Goal: Task Accomplishment & Management: Manage account settings

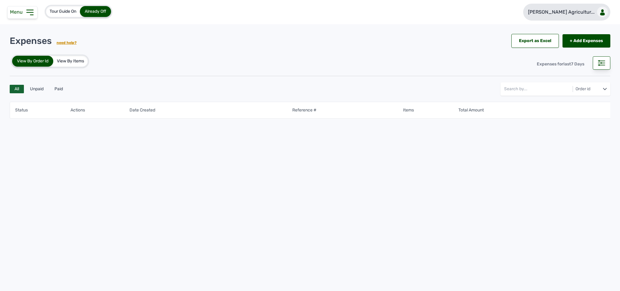
click at [578, 20] on link "[PERSON_NAME] Agricultur..." at bounding box center [567, 12] width 87 height 17
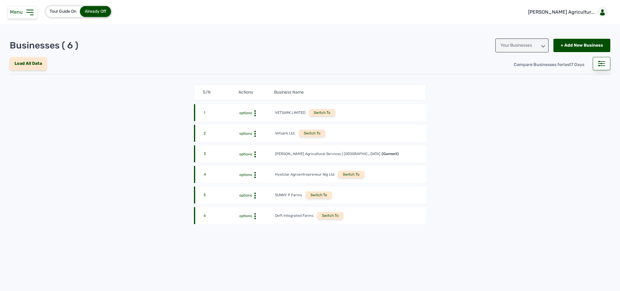
click at [318, 193] on div "Switch To" at bounding box center [319, 194] width 26 height 7
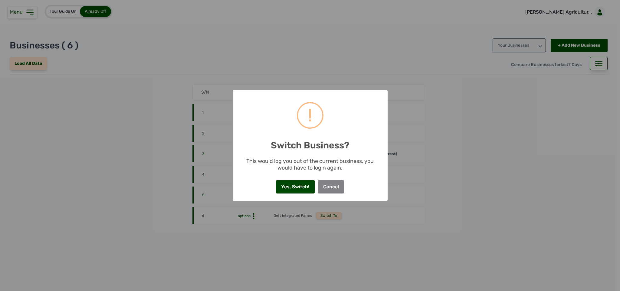
click at [296, 185] on button "Yes, Switch!" at bounding box center [295, 186] width 39 height 13
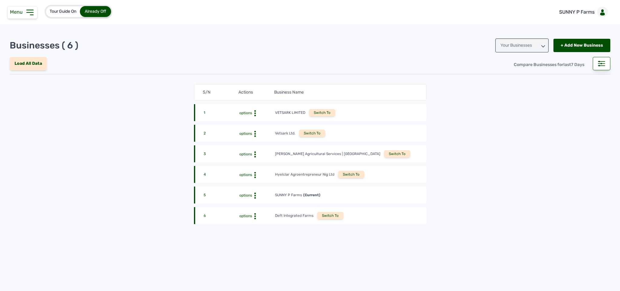
click at [426, 3] on div "Tour Guide On Already Off SUNNY P Farms" at bounding box center [310, 12] width 620 height 24
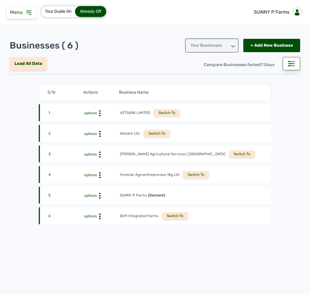
click at [25, 12] on icon at bounding box center [28, 12] width 7 height 7
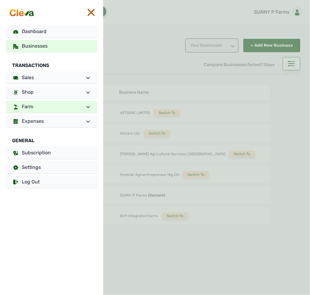
click at [74, 108] on link "Farm" at bounding box center [51, 107] width 91 height 12
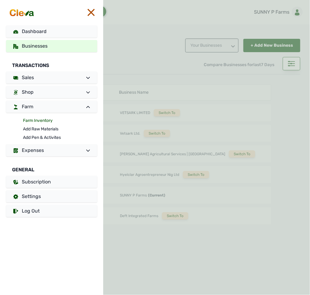
click at [47, 123] on link "Farm Inventory" at bounding box center [60, 120] width 74 height 8
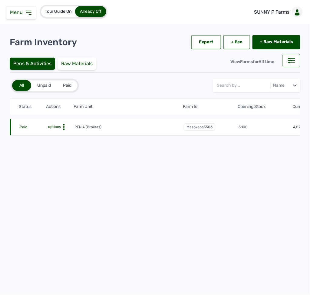
click at [64, 124] on icon at bounding box center [64, 127] width 6 height 6
click at [61, 138] on div "Farm Activities" at bounding box center [52, 136] width 43 height 7
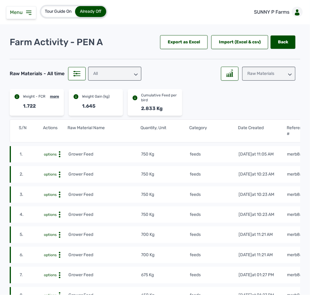
click at [31, 11] on icon at bounding box center [28, 12] width 7 height 7
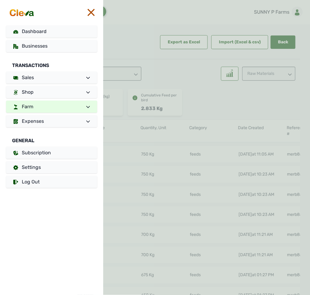
click at [60, 107] on link "Farm" at bounding box center [51, 107] width 91 height 12
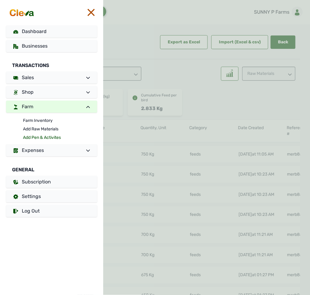
click at [48, 135] on link "Add Pen & Activites" at bounding box center [60, 137] width 74 height 8
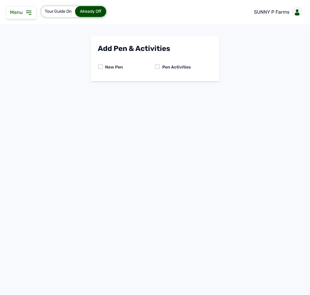
click at [158, 66] on div at bounding box center [157, 66] width 5 height 5
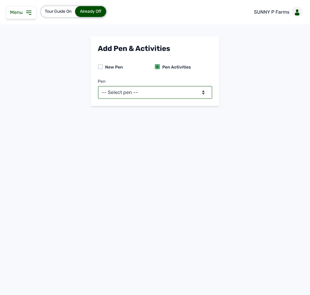
click at [155, 92] on select "-- Select pen -- PEN A (Broilers)" at bounding box center [155, 92] width 114 height 13
select select "mesbkeoa5506"
click at [98, 86] on select "-- Select pen -- PEN A (Broilers)" at bounding box center [155, 92] width 114 height 13
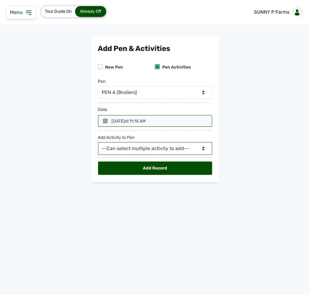
click at [144, 150] on select "--Can select multiple activity to add-- Raw Material Losses Weight" at bounding box center [155, 148] width 114 height 13
select select "Raw Material"
click at [98, 144] on select "--Can select multiple activity to add-- Raw Material Losses Weight" at bounding box center [155, 148] width 114 height 13
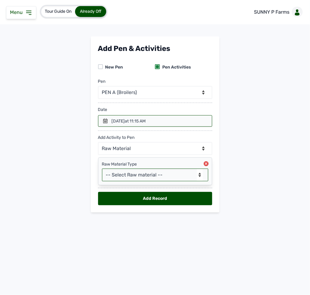
click at [138, 178] on select "-- Select Raw material -- feeds medications vaccines Biomass Fuel" at bounding box center [155, 174] width 106 height 13
select select "feeds"
click at [102, 170] on select "-- Select Raw material -- feeds medications vaccines Biomass Fuel" at bounding box center [155, 174] width 106 height 13
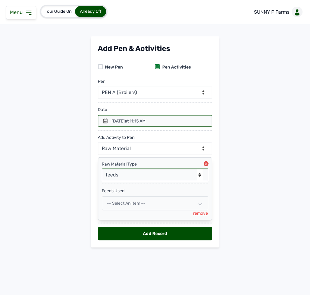
click at [138, 206] on span "-- Select an Item --" at bounding box center [126, 202] width 38 height 5
select select
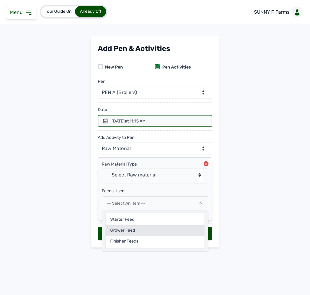
click at [135, 232] on div "Grower Feed" at bounding box center [155, 230] width 99 height 11
select select
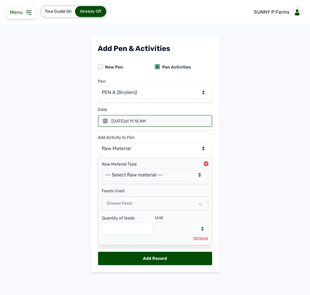
click at [124, 206] on span "Grower Feed" at bounding box center [119, 202] width 25 height 5
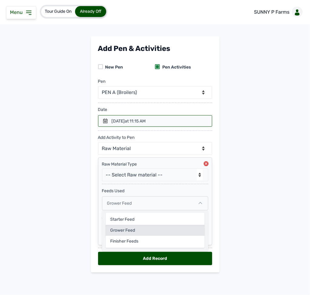
click at [122, 233] on div "Grower Feed" at bounding box center [155, 230] width 99 height 11
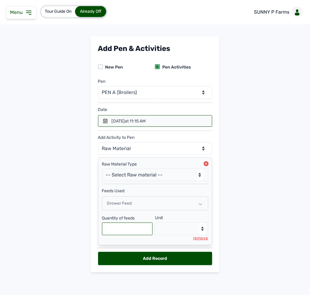
click at [121, 231] on input "text" at bounding box center [127, 228] width 51 height 13
type input "750"
click at [181, 235] on select "--Select unit-- Bag(s) Kg" at bounding box center [181, 228] width 53 height 13
select select "Kg"
click at [155, 225] on select "--Select unit-- Bag(s) Kg" at bounding box center [181, 228] width 53 height 13
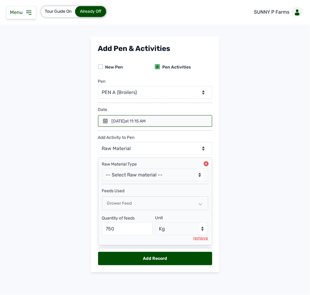
click at [103, 120] on icon at bounding box center [105, 120] width 5 height 5
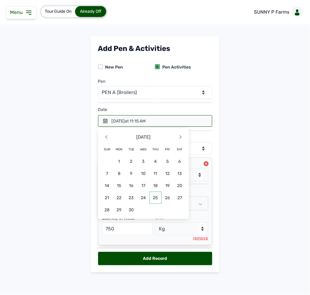
click at [156, 197] on span "25" at bounding box center [156, 197] width 12 height 12
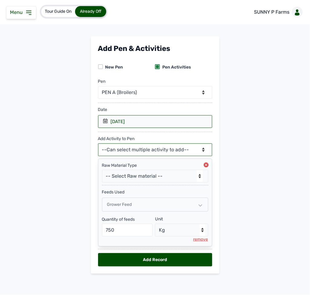
click at [148, 152] on select "--Can select multiple activity to add-- Raw Material Losses Weight" at bounding box center [155, 149] width 114 height 13
select select "Losses"
click at [98, 145] on select "--Can select multiple activity to add-- Raw Material Losses Weight" at bounding box center [155, 149] width 114 height 13
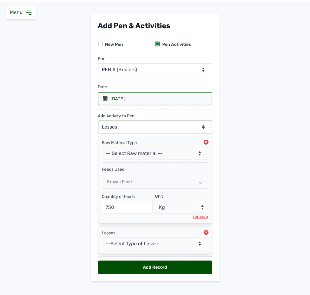
scroll to position [35, 0]
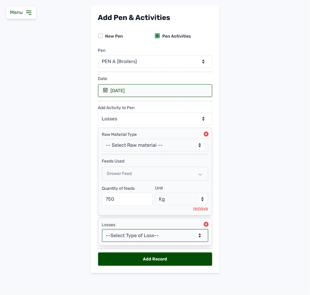
click at [145, 229] on select "--Select Type of Loss-- Mortality Culled Theft" at bounding box center [155, 235] width 106 height 13
select select "Mortality"
click at [102, 229] on select "--Select Type of Loss-- Mortality Culled Theft" at bounding box center [155, 235] width 106 height 13
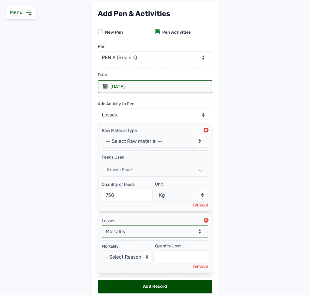
scroll to position [67, 0]
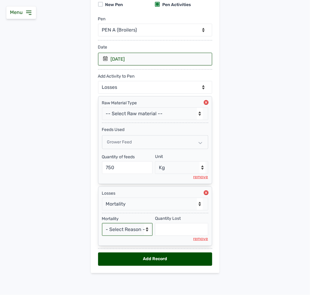
click at [135, 230] on select "- Select Reason - Disease Late Vaccination Wrong Vaccination Heat Lack of Water…" at bounding box center [127, 229] width 51 height 13
select select "Others"
click at [102, 223] on select "- Select Reason - Disease Late Vaccination Wrong Vaccination Heat Lack of Water…" at bounding box center [127, 229] width 51 height 13
select select "null"
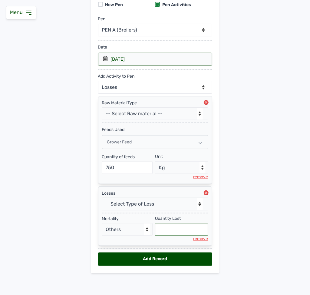
click at [165, 230] on input "text" at bounding box center [181, 229] width 53 height 13
type input "4"
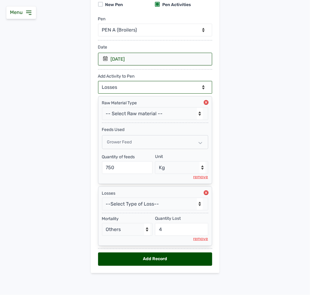
click at [115, 81] on select "--Can select multiple activity to add-- Raw Material Losses Weight" at bounding box center [155, 87] width 114 height 13
select select "Weight"
click at [98, 81] on select "--Can select multiple activity to add-- Raw Material Losses Weight" at bounding box center [155, 87] width 114 height 13
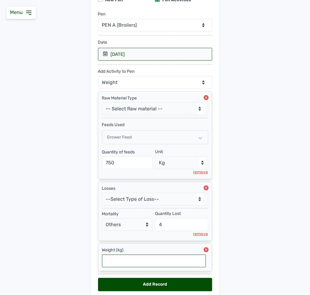
click at [125, 264] on input "text" at bounding box center [154, 260] width 104 height 13
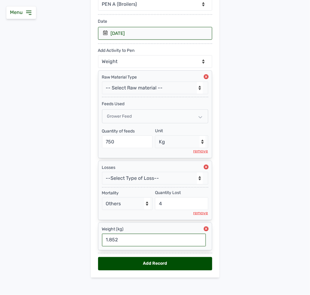
scroll to position [98, 0]
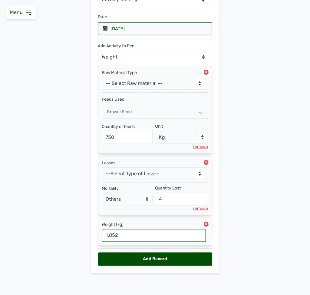
type input "1.852"
click at [178, 256] on div "Add Record" at bounding box center [155, 258] width 114 height 13
select select "null"
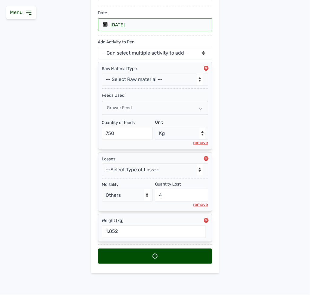
select select
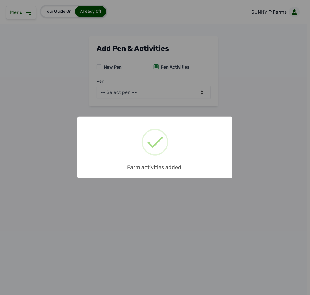
click at [285, 168] on div "× Farm activities added. OK No Cancel" at bounding box center [155, 147] width 310 height 295
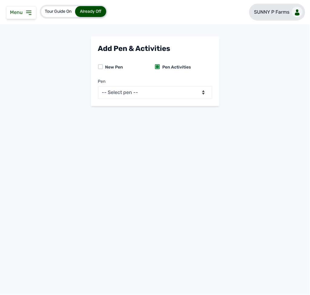
click at [283, 10] on p "SUNNY P Farms" at bounding box center [271, 11] width 35 height 7
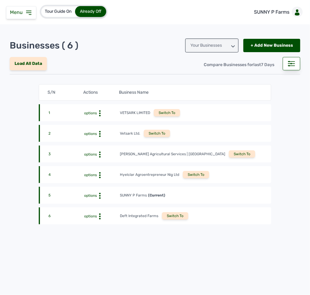
click at [167, 215] on div "Switch To" at bounding box center [175, 215] width 26 height 7
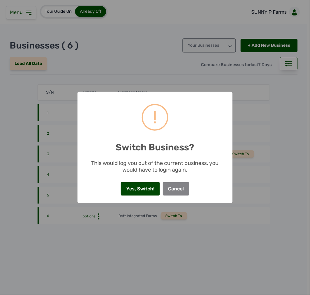
click at [151, 186] on button "Yes, Switch!" at bounding box center [140, 188] width 39 height 13
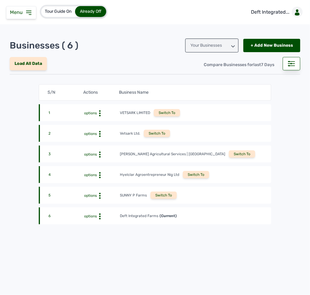
click at [26, 12] on icon at bounding box center [28, 12] width 7 height 7
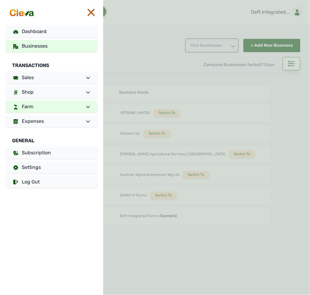
click at [44, 108] on link "Farm" at bounding box center [51, 107] width 91 height 12
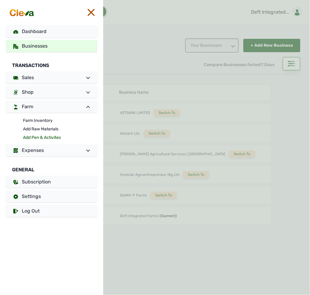
click at [41, 136] on link "Add Pen & Activites" at bounding box center [60, 137] width 74 height 8
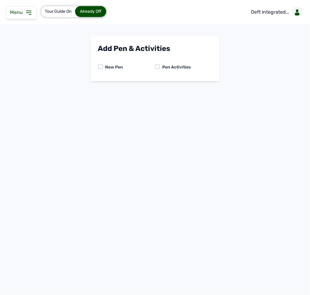
click at [101, 64] on div at bounding box center [100, 66] width 5 height 5
select select "0"
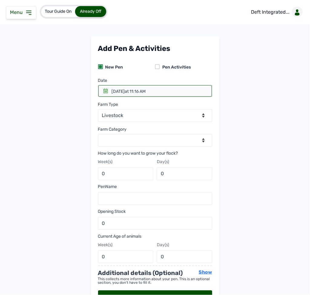
click at [106, 90] on icon at bounding box center [105, 90] width 5 height 5
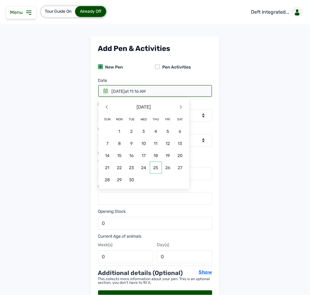
click at [154, 166] on span "25" at bounding box center [156, 167] width 12 height 12
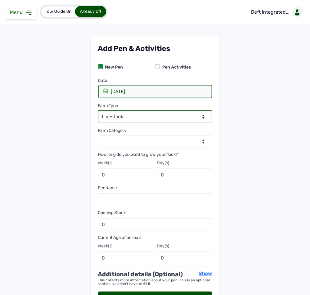
click at [125, 117] on select "--Select farm type-- Livestock" at bounding box center [155, 116] width 114 height 13
click at [98, 111] on select "--Select farm type-- Livestock" at bounding box center [155, 116] width 114 height 13
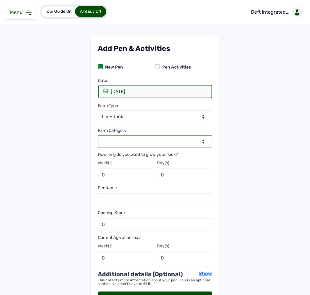
click at [125, 139] on select "--Select category-- Broilers Layers" at bounding box center [155, 141] width 114 height 13
select select "Broilers"
click at [98, 136] on select "--Select category-- Broilers Layers" at bounding box center [155, 141] width 114 height 13
type input "8"
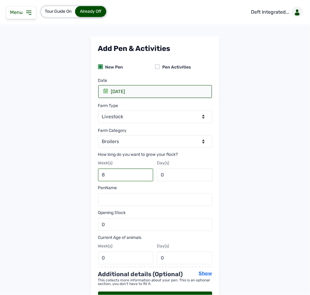
click at [119, 171] on input "8" at bounding box center [125, 174] width 55 height 13
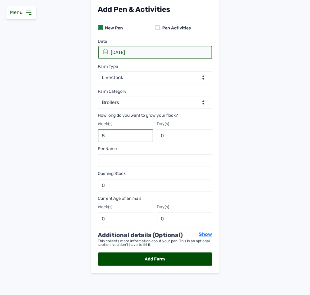
scroll to position [41, 0]
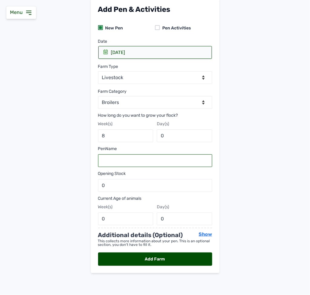
click at [145, 160] on input "text" at bounding box center [155, 160] width 114 height 13
type input "B"
click at [156, 25] on div at bounding box center [157, 27] width 5 height 5
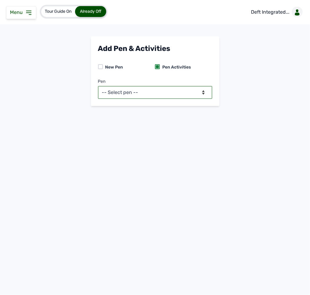
click at [141, 90] on select "-- Select pen -- BATCH 1 (Broilers)" at bounding box center [155, 92] width 114 height 13
click at [102, 67] on div at bounding box center [100, 66] width 5 height 5
select select "0"
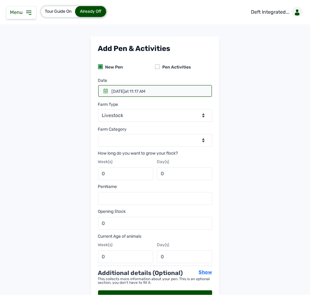
click at [104, 90] on icon at bounding box center [105, 90] width 5 height 5
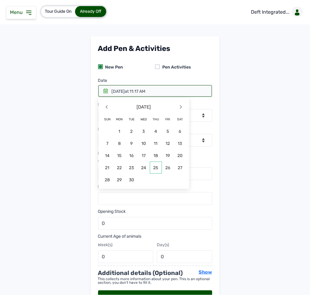
click at [154, 168] on span "25" at bounding box center [156, 167] width 12 height 12
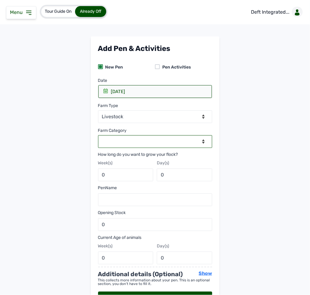
click at [129, 145] on select "--Select category-- Broilers Layers" at bounding box center [155, 141] width 114 height 13
select select "Broilers"
click at [98, 136] on select "--Select category-- Broilers Layers" at bounding box center [155, 141] width 114 height 13
type input "8"
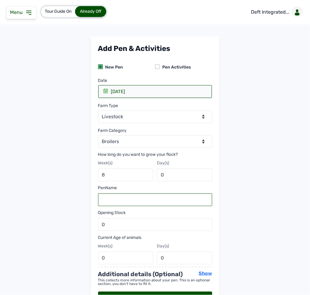
click at [125, 206] on input "text" at bounding box center [155, 199] width 114 height 13
type input "BATCH 2"
click at [157, 64] on div at bounding box center [157, 66] width 5 height 5
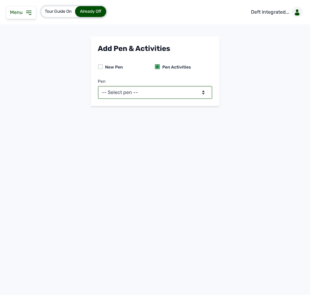
click at [138, 90] on select "-- Select pen -- BATCH 1 (Broilers)" at bounding box center [155, 92] width 114 height 13
click at [99, 66] on div at bounding box center [100, 66] width 5 height 5
select select "0"
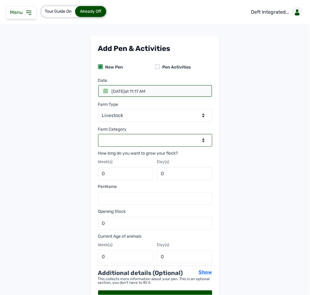
click at [117, 136] on select "--Select category-- Broilers Layers" at bounding box center [155, 140] width 114 height 13
select select "Layers"
click at [98, 134] on select "--Select category-- Broilers Layers" at bounding box center [155, 140] width 114 height 13
type input "72"
click at [104, 88] on icon at bounding box center [105, 90] width 5 height 5
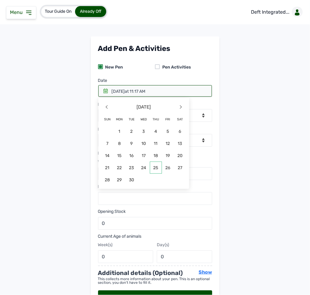
click at [152, 167] on span "25" at bounding box center [156, 167] width 12 height 12
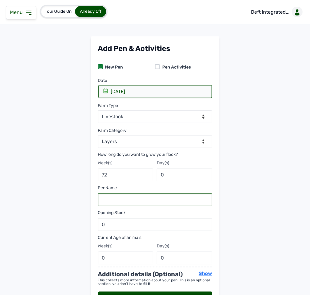
click at [137, 202] on input "text" at bounding box center [155, 199] width 114 height 13
type input "BATCH 2"
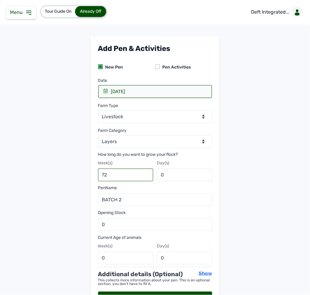
click at [114, 174] on input "72" at bounding box center [125, 174] width 55 height 13
type input "7"
type input "8"
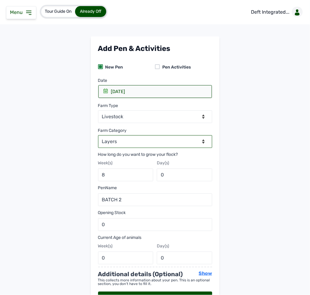
click at [110, 144] on select "--Select category-- Broilers Layers" at bounding box center [155, 141] width 114 height 13
select select "Broilers"
click at [98, 136] on select "--Select category-- Broilers Layers" at bounding box center [155, 141] width 114 height 13
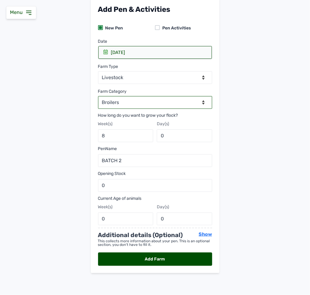
scroll to position [41, 0]
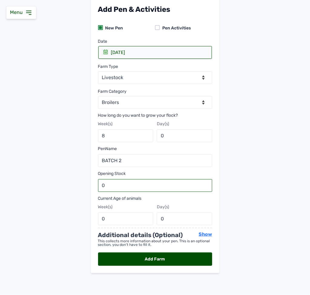
click at [117, 187] on input "0" at bounding box center [155, 185] width 114 height 13
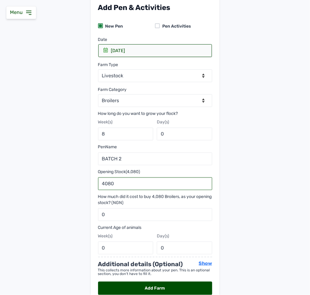
type input "4080"
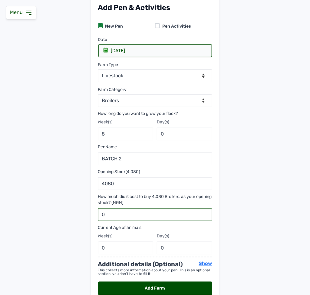
click at [119, 220] on input "0" at bounding box center [155, 214] width 114 height 13
type input "5800000"
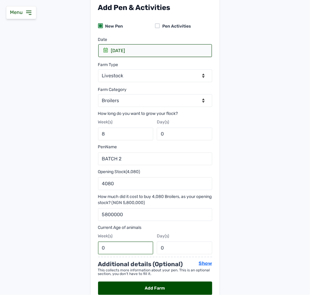
click at [105, 245] on input "0" at bounding box center [125, 247] width 55 height 13
type input "1"
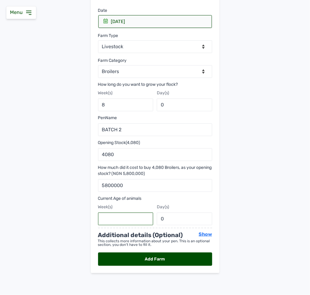
type input "0"
click at [163, 216] on input "0" at bounding box center [184, 218] width 55 height 13
type input "1"
click at [204, 232] on span "Show" at bounding box center [205, 234] width 13 height 6
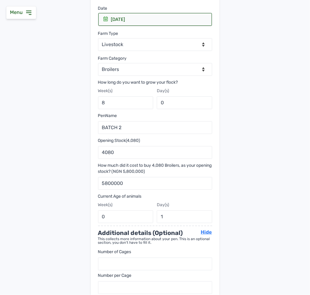
click at [204, 232] on span "Hide" at bounding box center [206, 232] width 11 height 6
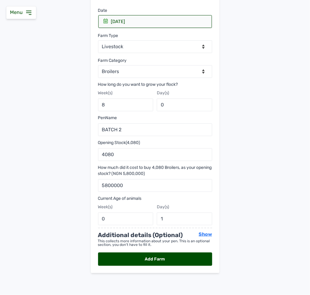
click at [183, 258] on div "Add Farm" at bounding box center [155, 258] width 114 height 13
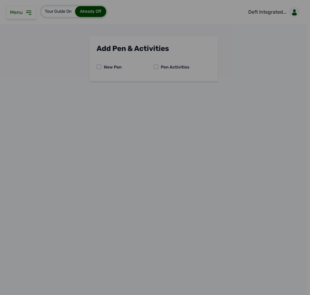
scroll to position [0, 0]
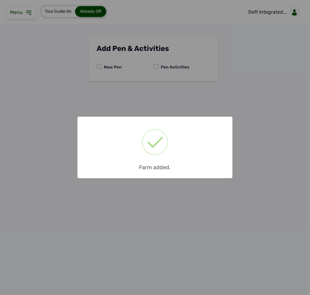
click at [181, 199] on div "× Farm added. OK No Cancel" at bounding box center [155, 147] width 310 height 295
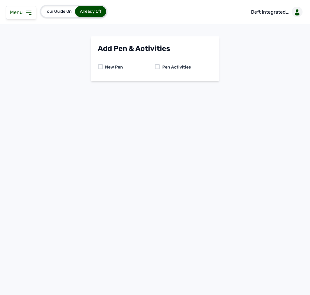
click at [29, 10] on icon at bounding box center [28, 12] width 7 height 7
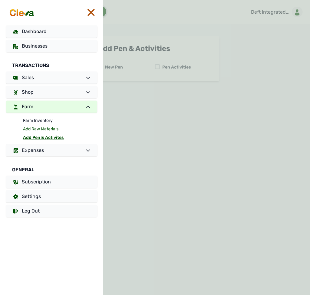
click at [45, 127] on link "Add Raw Materials" at bounding box center [60, 129] width 74 height 8
select select
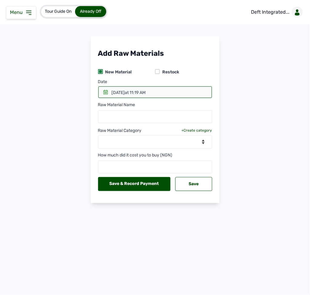
click at [156, 71] on div at bounding box center [157, 71] width 5 height 5
select select
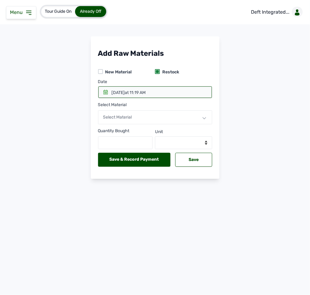
click at [105, 92] on icon at bounding box center [105, 92] width 5 height 5
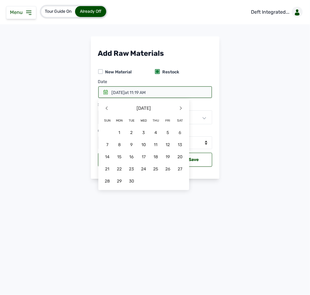
click at [98, 70] on div at bounding box center [100, 71] width 5 height 5
select select
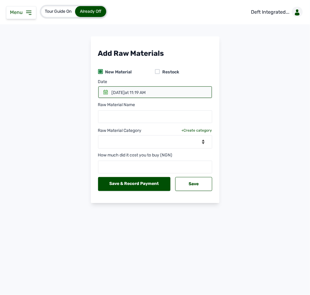
click at [105, 92] on icon at bounding box center [105, 92] width 5 height 5
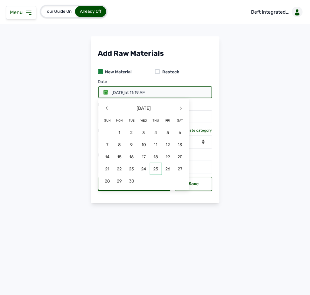
click at [157, 168] on span "25" at bounding box center [156, 169] width 12 height 12
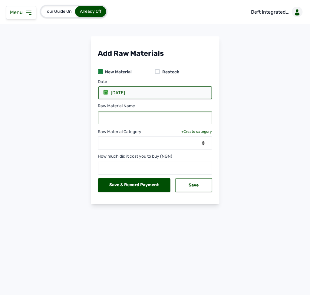
click at [114, 116] on input "text" at bounding box center [155, 117] width 114 height 13
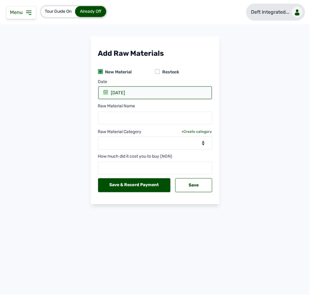
click at [273, 16] on link "Deft Integrated..." at bounding box center [275, 12] width 59 height 17
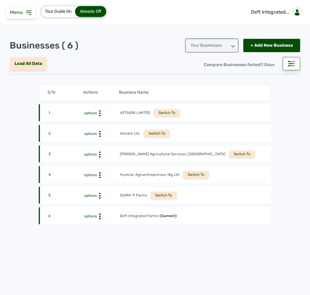
click at [229, 155] on div "Switch To" at bounding box center [242, 153] width 26 height 7
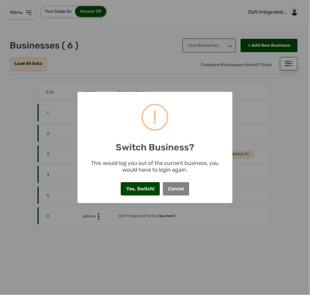
click at [144, 188] on button "Yes, Switch!" at bounding box center [140, 188] width 39 height 13
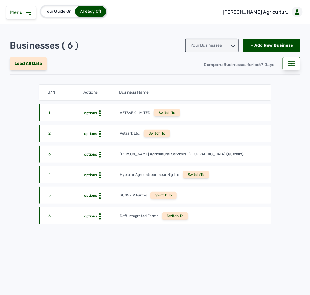
click at [28, 13] on icon at bounding box center [28, 13] width 5 height 4
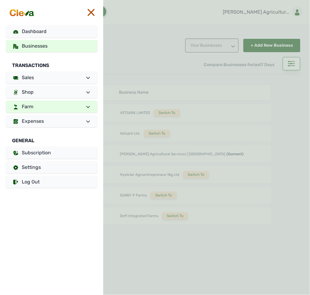
click at [43, 101] on link "Farm" at bounding box center [51, 107] width 91 height 12
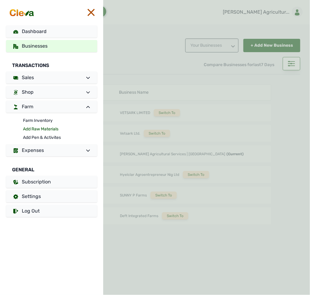
click at [36, 125] on link "Add Raw Materials" at bounding box center [60, 129] width 74 height 8
select select
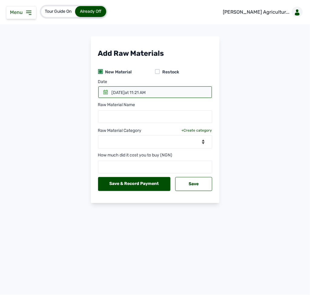
click at [32, 12] on div "Menu" at bounding box center [21, 12] width 30 height 13
click at [27, 12] on icon at bounding box center [28, 12] width 7 height 7
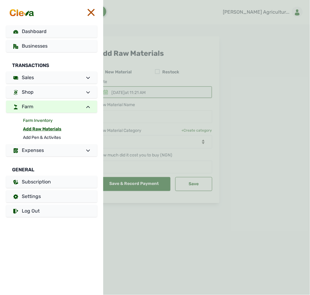
click at [38, 120] on link "Farm Inventory" at bounding box center [60, 120] width 74 height 8
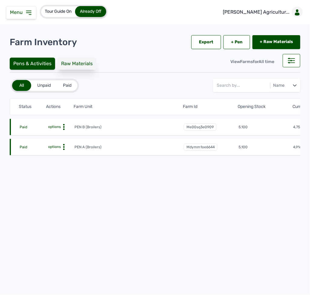
click at [80, 65] on div "Raw Materials" at bounding box center [77, 64] width 39 height 12
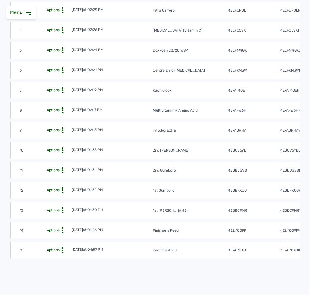
scroll to position [194, 0]
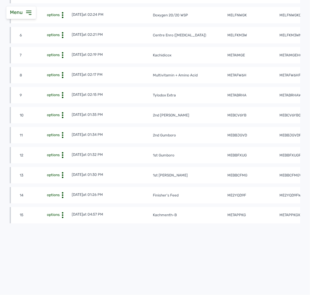
click at [205, 148] on tr "12 options 14th Aug 2025 at 01:32 PM 1st Gumboro mebbfxug mebbfxugpb 1" at bounding box center [227, 155] width 434 height 16
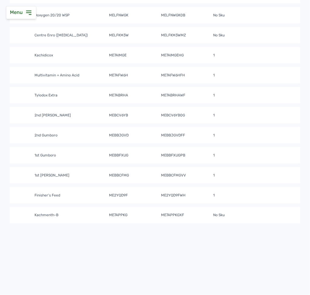
scroll to position [0, 146]
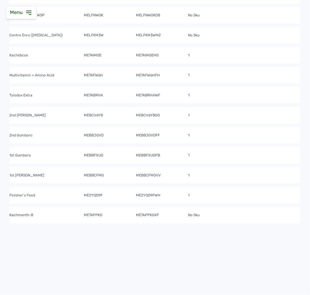
click at [48, 172] on td "1st Lasota" at bounding box center [45, 175] width 78 height 6
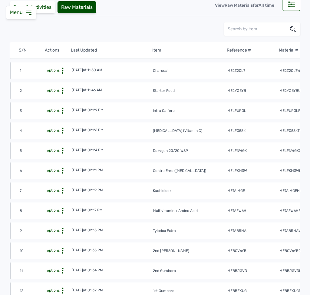
scroll to position [0, 0]
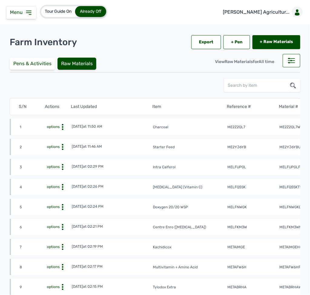
click at [263, 131] on tr "1 options 29th Aug 2025 at 11:50 AM Charcoal me2z2ql7 me2z2ql7Wz 3" at bounding box center [227, 127] width 434 height 16
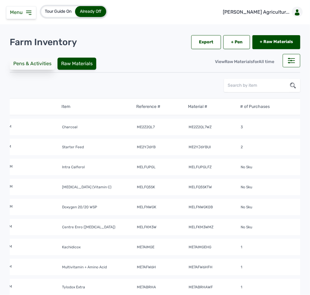
click at [43, 60] on div "Pens & Activities" at bounding box center [32, 64] width 45 height 12
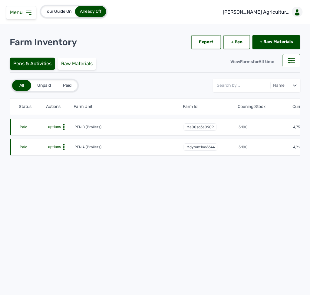
click at [64, 128] on icon at bounding box center [64, 127] width 6 height 6
click at [78, 58] on div "Raw Materials" at bounding box center [77, 64] width 39 height 12
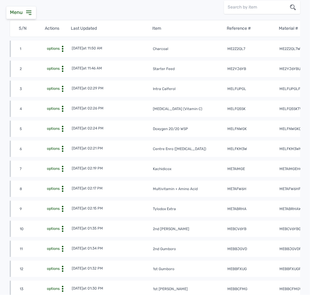
scroll to position [81, 0]
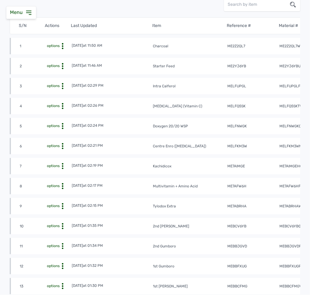
click at [63, 64] on circle at bounding box center [63, 64] width 2 height 2
click at [59, 74] on div "View" at bounding box center [49, 75] width 43 height 7
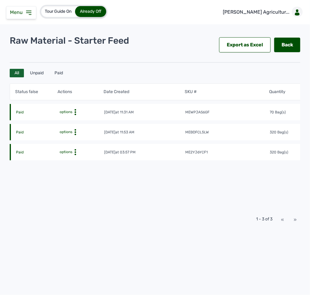
click at [231, 135] on td "mebdfcl5lW" at bounding box center [227, 132] width 85 height 6
click at [246, 134] on td "mebdfcl5lW" at bounding box center [227, 132] width 85 height 6
click at [244, 128] on tr "Paid options 20th Jul 2025 at 11:53 AM mebdfcl5lW 320 Bag(s) NGN 7,584,000" at bounding box center [227, 132] width 434 height 16
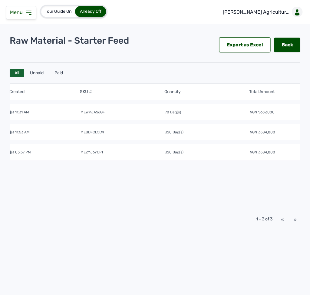
scroll to position [0, 144]
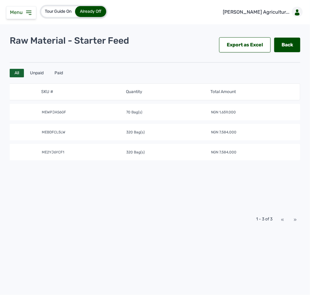
click at [163, 117] on tr "Paid options 27th Aug 2025 at 11:31 AM mewpjas6gF 70 Bag(s) NGN 1,659,000" at bounding box center [83, 112] width 434 height 16
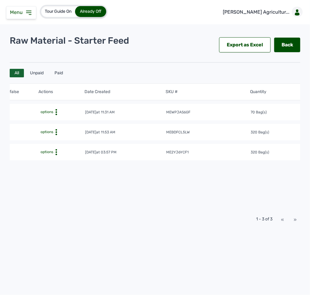
scroll to position [0, 0]
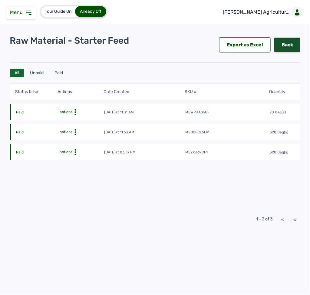
click at [286, 44] on link "Back" at bounding box center [287, 45] width 26 height 15
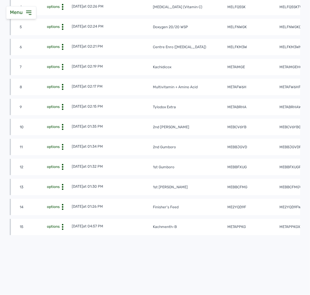
scroll to position [194, 0]
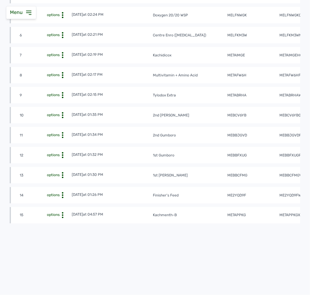
click at [61, 192] on icon at bounding box center [63, 195] width 6 height 6
click at [58, 201] on div "View" at bounding box center [49, 204] width 43 height 7
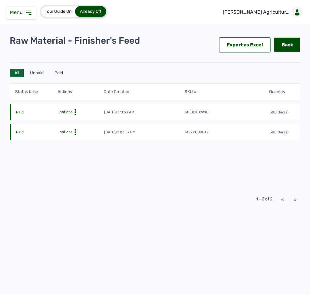
click at [254, 127] on tr "Paid options 15th Aug 2025 at 03:57 PM me2yqd9gtz 380 Bag(s) NGN 8,968,000" at bounding box center [227, 132] width 434 height 16
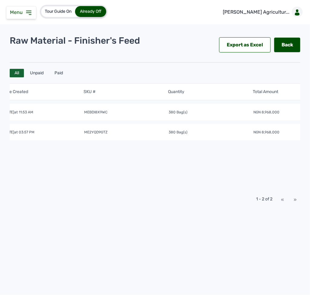
scroll to position [0, 144]
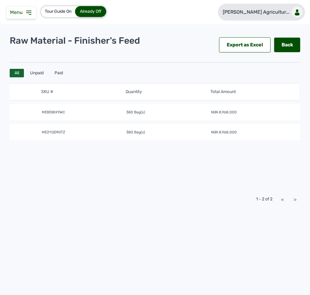
click at [273, 8] on link "[PERSON_NAME] Agricultur..." at bounding box center [261, 12] width 87 height 17
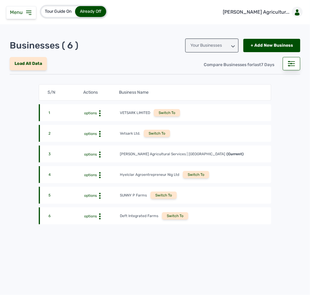
click at [168, 212] on div "Switch To" at bounding box center [175, 215] width 26 height 7
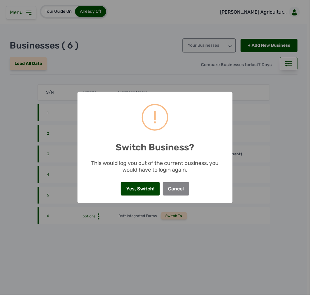
click at [143, 187] on button "Yes, Switch!" at bounding box center [140, 188] width 39 height 13
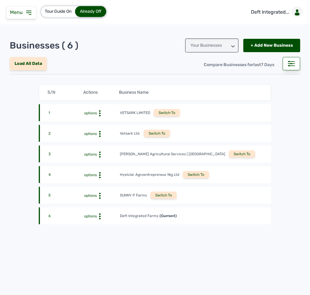
click at [28, 13] on icon at bounding box center [28, 13] width 5 height 4
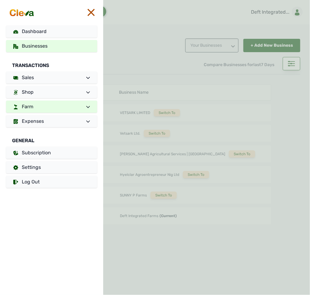
click at [50, 108] on link "Farm" at bounding box center [51, 107] width 91 height 12
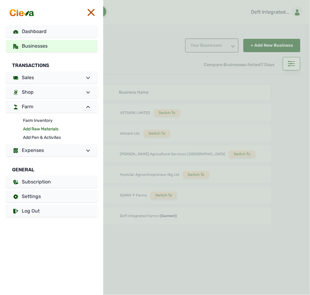
click at [44, 129] on link "Add Raw Materials" at bounding box center [60, 129] width 74 height 8
select select
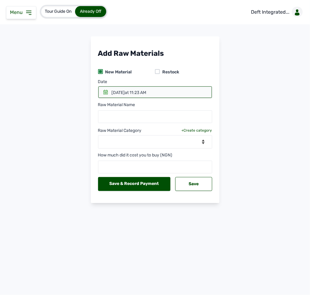
click at [159, 71] on div at bounding box center [157, 71] width 5 height 5
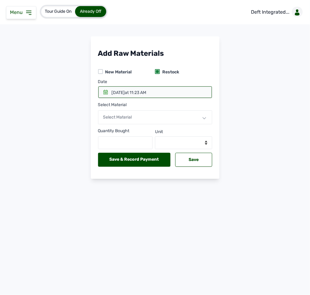
click at [104, 94] on icon at bounding box center [106, 92] width 4 height 5
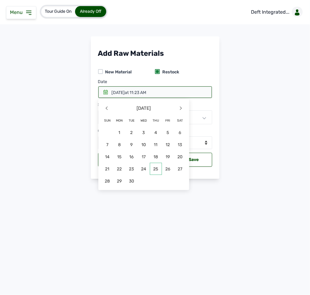
click at [155, 167] on span "25" at bounding box center [156, 169] width 12 height 12
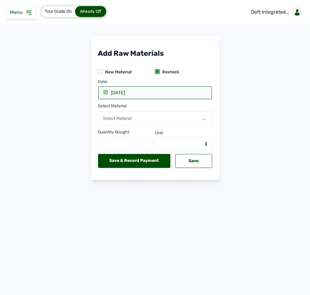
click at [121, 118] on span "Select Material" at bounding box center [117, 118] width 29 height 5
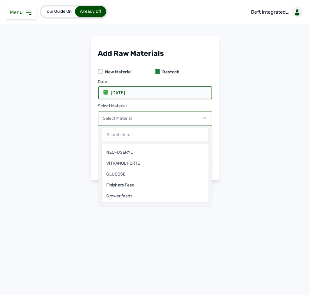
scroll to position [97, 0]
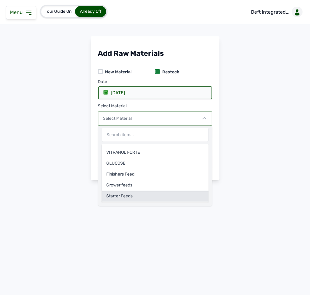
click at [172, 197] on div "Starter Feeds" at bounding box center [155, 195] width 107 height 11
select select
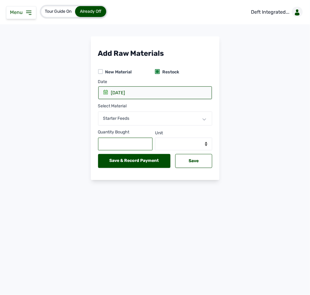
click at [122, 147] on input "text" at bounding box center [125, 143] width 55 height 13
click at [138, 145] on input "text" at bounding box center [125, 143] width 55 height 13
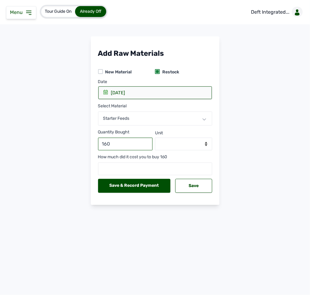
type input "160"
click at [177, 144] on select "--Select unit-- Bag(s) Kg" at bounding box center [183, 143] width 57 height 13
select select "Bag(s)"
click at [155, 138] on select "--Select unit-- Bag(s) Kg" at bounding box center [183, 143] width 57 height 13
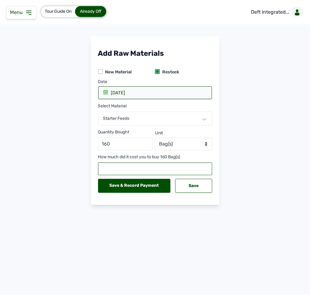
click at [136, 171] on input "number" at bounding box center [155, 168] width 114 height 13
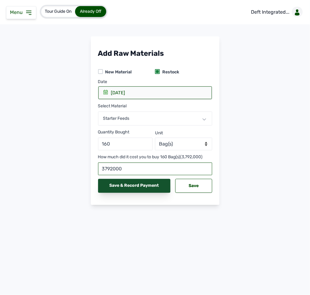
type input "3792000"
click at [134, 187] on div "Save & Record Payment" at bounding box center [134, 186] width 73 height 14
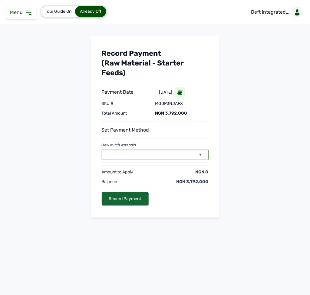
click at [164, 154] on input "0" at bounding box center [155, 155] width 107 height 10
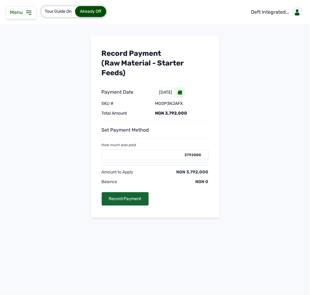
click at [182, 92] on icon at bounding box center [179, 92] width 5 height 2
click at [133, 198] on div "Record Payment" at bounding box center [125, 198] width 47 height 13
type input "0"
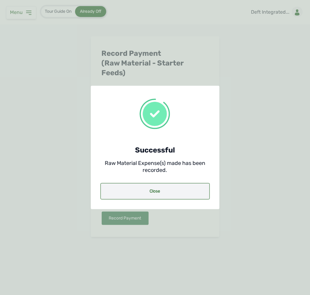
click at [141, 192] on div "Close" at bounding box center [155, 191] width 109 height 16
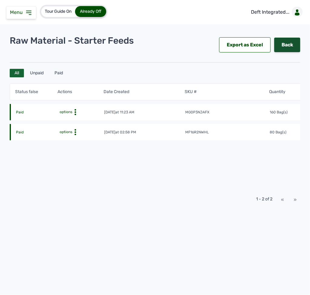
click at [283, 48] on link "Back" at bounding box center [287, 45] width 26 height 15
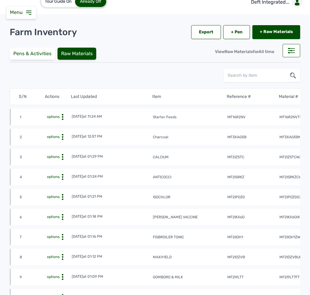
scroll to position [8, 0]
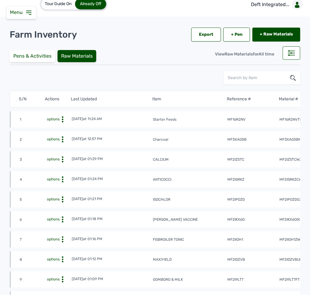
click at [62, 121] on icon at bounding box center [63, 119] width 6 height 6
click at [61, 128] on div "View" at bounding box center [49, 128] width 43 height 7
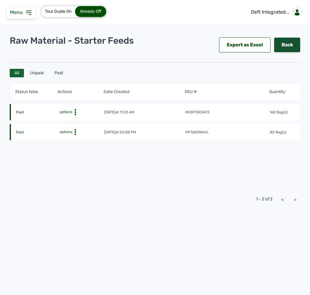
click at [278, 39] on link "Back" at bounding box center [287, 45] width 26 height 15
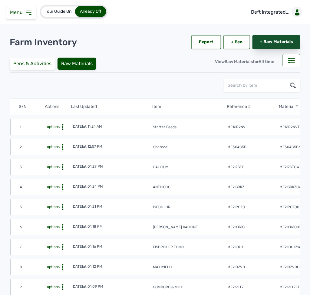
click at [257, 43] on link "+ Raw Materials" at bounding box center [277, 42] width 48 height 14
select select
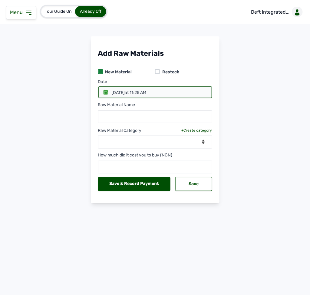
click at [160, 71] on div "Restock" at bounding box center [169, 72] width 19 height 6
click at [157, 72] on div at bounding box center [157, 71] width 5 height 5
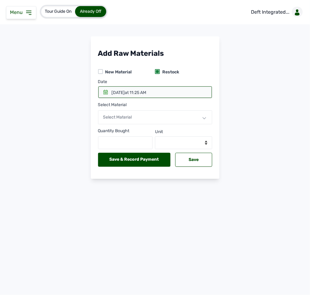
click at [107, 92] on icon at bounding box center [105, 92] width 5 height 5
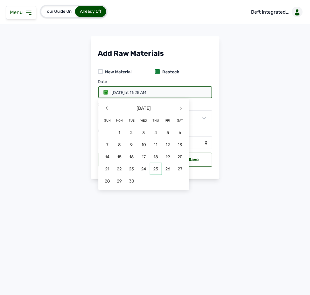
click at [156, 169] on span "25" at bounding box center [156, 169] width 12 height 12
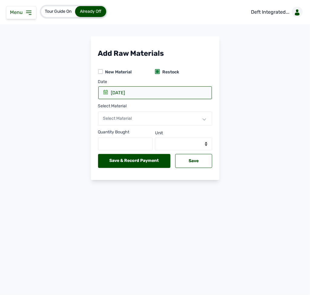
click at [122, 117] on span "Select Material" at bounding box center [117, 118] width 29 height 5
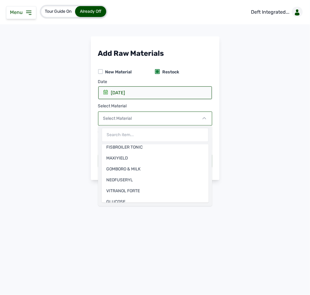
scroll to position [97, 0]
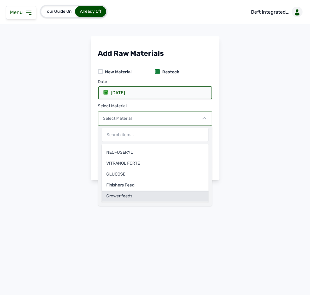
click at [133, 197] on div "Grower feeds" at bounding box center [155, 195] width 107 height 11
select select
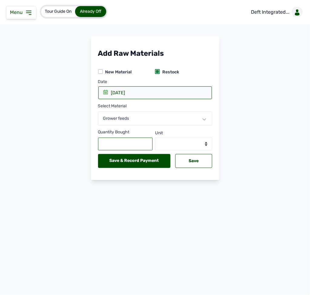
click at [118, 144] on input "text" at bounding box center [125, 143] width 55 height 13
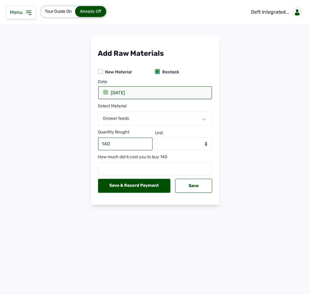
type input "140"
click at [167, 143] on select "--Select unit-- Bag(s) Kg" at bounding box center [183, 143] width 57 height 13
select select "Bag(s)"
click at [155, 138] on select "--Select unit-- Bag(s) Kg" at bounding box center [183, 143] width 57 height 13
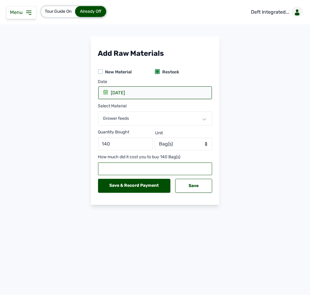
click at [148, 173] on input "number" at bounding box center [155, 168] width 114 height 13
click at [194, 169] on input "number" at bounding box center [155, 168] width 114 height 13
paste input "3300920"
type input "3300920"
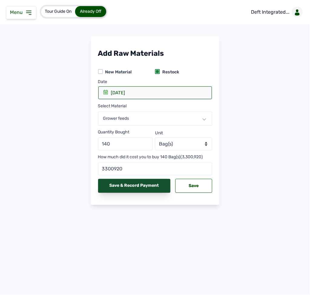
click at [151, 184] on div "Save & Record Payment" at bounding box center [134, 186] width 73 height 14
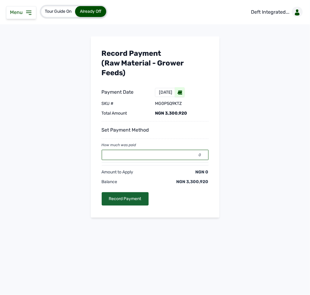
click at [160, 155] on input "0" at bounding box center [155, 155] width 107 height 10
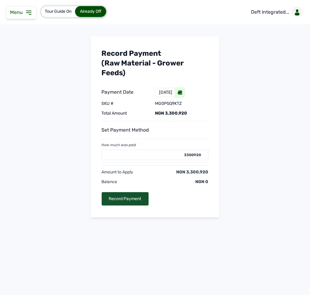
click at [137, 202] on div "Record Payment" at bounding box center [125, 198] width 47 height 13
type input "0"
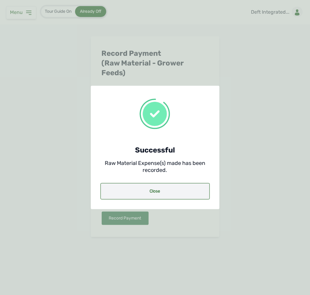
click at [141, 187] on div "Close" at bounding box center [155, 191] width 109 height 16
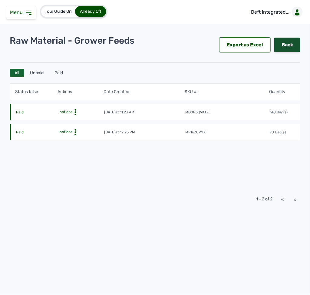
click at [289, 40] on link "Back" at bounding box center [287, 45] width 26 height 15
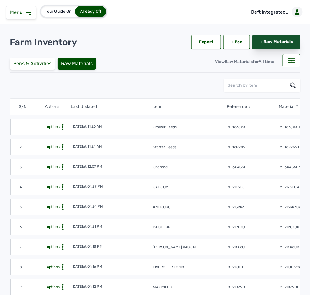
click at [259, 39] on link "+ Raw Materials" at bounding box center [277, 42] width 48 height 14
select select
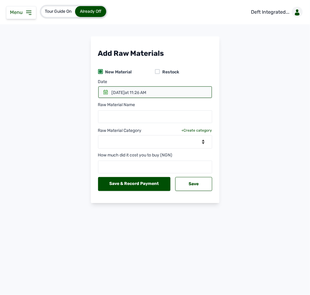
click at [155, 70] on div at bounding box center [157, 71] width 5 height 5
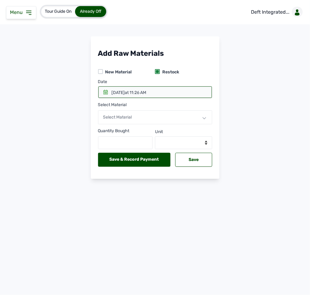
click at [105, 89] on div at bounding box center [155, 92] width 114 height 12
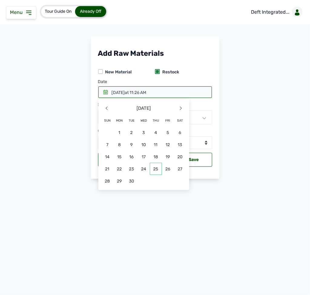
click at [151, 167] on span "25" at bounding box center [156, 169] width 12 height 12
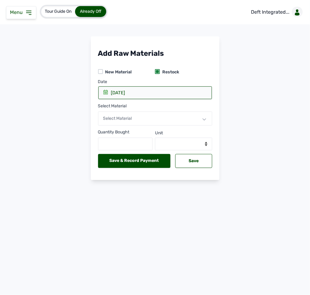
click at [130, 117] on span "Select Material" at bounding box center [117, 118] width 29 height 5
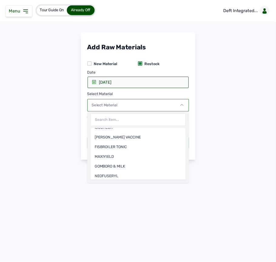
scroll to position [97, 0]
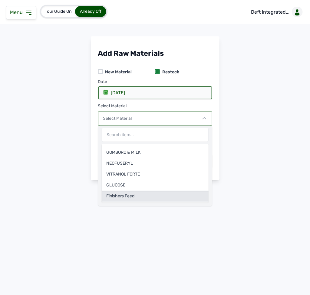
click at [124, 197] on div "Finishers Feed" at bounding box center [155, 195] width 107 height 11
select select
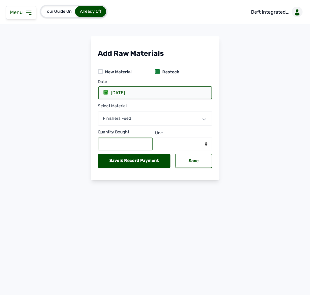
click at [123, 147] on input "text" at bounding box center [125, 143] width 55 height 13
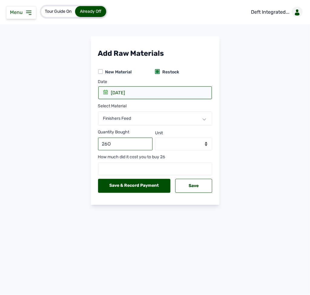
type input "26O"
click at [198, 145] on select "--Select unit-- Bag(s) Kg" at bounding box center [183, 143] width 57 height 13
select select "Bag(s)"
click at [155, 138] on select "--Select unit-- Bag(s) Kg" at bounding box center [183, 143] width 57 height 13
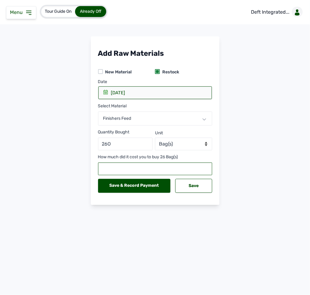
click at [147, 168] on input "number" at bounding box center [155, 168] width 114 height 13
type input "1"
type input "6116500"
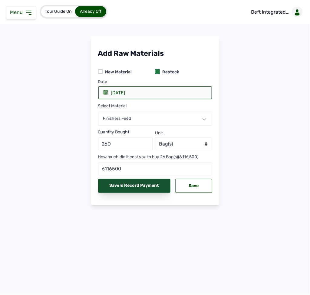
click at [155, 187] on div "Save & Record Payment" at bounding box center [134, 186] width 73 height 14
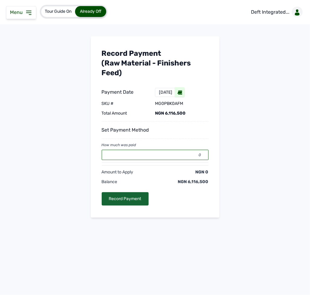
click at [146, 159] on input "0" at bounding box center [155, 155] width 107 height 10
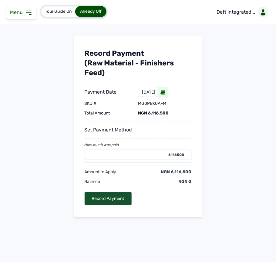
click at [116, 199] on div "Record Payment" at bounding box center [107, 198] width 47 height 13
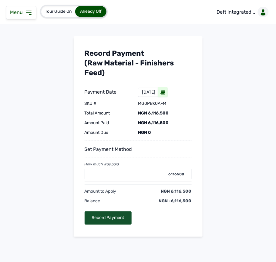
type input "0"
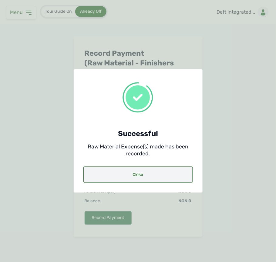
click at [134, 172] on div "Close" at bounding box center [137, 175] width 109 height 16
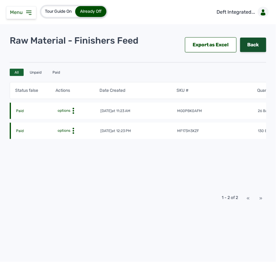
click at [246, 50] on link "Back" at bounding box center [253, 45] width 26 height 15
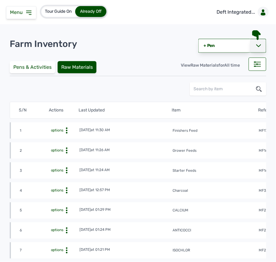
click at [256, 41] on div at bounding box center [258, 46] width 16 height 14
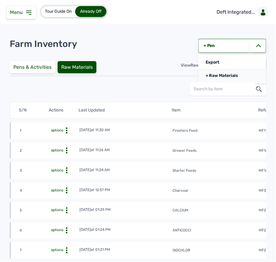
click at [228, 73] on link "+ Raw Materials" at bounding box center [232, 75] width 68 height 13
select select
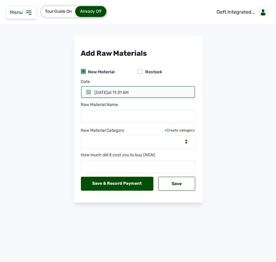
click at [141, 71] on div at bounding box center [140, 71] width 5 height 5
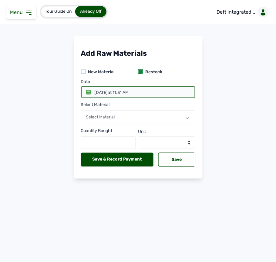
click at [88, 92] on icon at bounding box center [88, 92] width 5 height 5
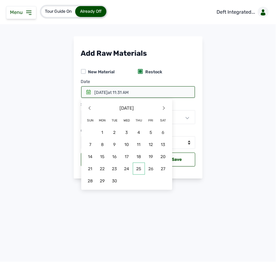
click at [139, 167] on span "25" at bounding box center [139, 169] width 12 height 12
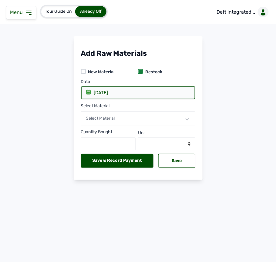
click at [112, 120] on span "Select Material" at bounding box center [100, 118] width 29 height 5
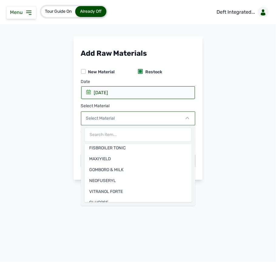
scroll to position [97, 0]
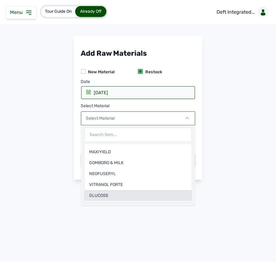
click at [113, 195] on div "GLUCOSE" at bounding box center [137, 195] width 107 height 11
select select
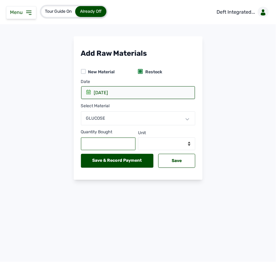
click at [121, 144] on input "text" at bounding box center [108, 143] width 55 height 13
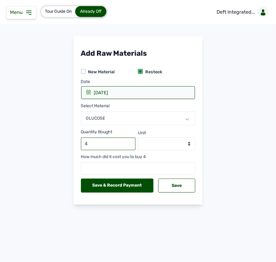
type input "4"
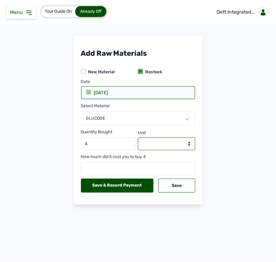
click at [153, 143] on select "--Select unit-- Sachet(s)" at bounding box center [166, 143] width 57 height 13
select select "Sachet(s)"
click at [138, 138] on select "--Select unit-- Sachet(s)" at bounding box center [166, 143] width 57 height 13
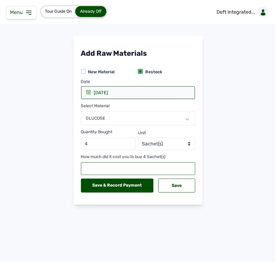
click at [143, 167] on input "number" at bounding box center [138, 168] width 114 height 13
type input "18000"
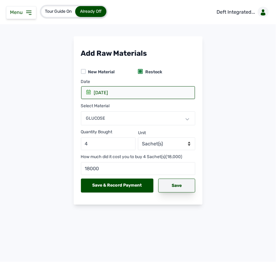
click at [173, 186] on div "Save" at bounding box center [176, 186] width 37 height 14
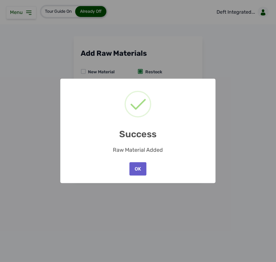
drag, startPoint x: 140, startPoint y: 159, endPoint x: 139, endPoint y: 167, distance: 8.5
click at [139, 167] on div "× Success Raw Material Added OK No Cancel" at bounding box center [137, 131] width 155 height 105
click at [139, 167] on button "OK" at bounding box center [137, 168] width 17 height 13
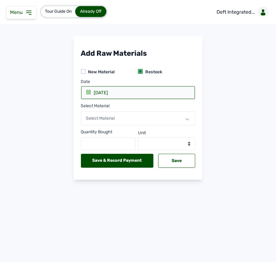
click at [121, 118] on div "Select Material" at bounding box center [138, 118] width 114 height 14
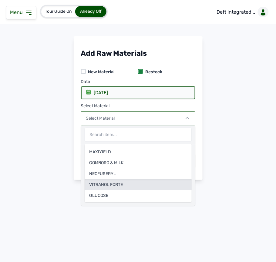
click at [116, 185] on div "VITRANOL FORTE" at bounding box center [137, 184] width 107 height 11
select select
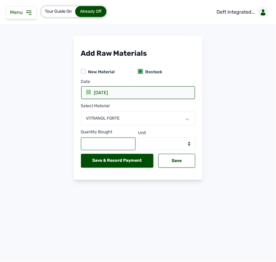
click at [99, 146] on input "text" at bounding box center [108, 143] width 55 height 13
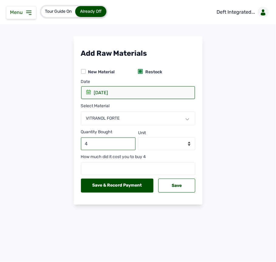
type input "4"
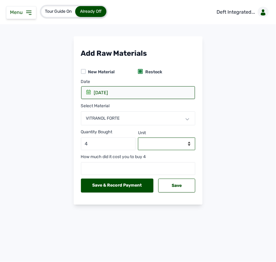
click at [173, 141] on select "--Select unit-- Sachet(s)" at bounding box center [166, 143] width 57 height 13
select select "Sachet(s)"
click at [138, 138] on select "--Select unit-- Sachet(s)" at bounding box center [166, 143] width 57 height 13
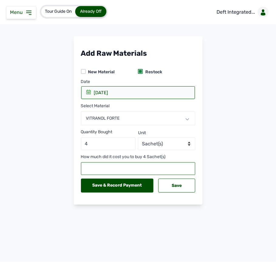
click at [131, 170] on input "number" at bounding box center [138, 168] width 114 height 13
type input "17600"
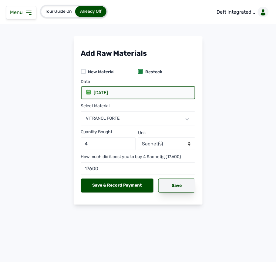
click at [171, 189] on div "Save" at bounding box center [176, 186] width 37 height 14
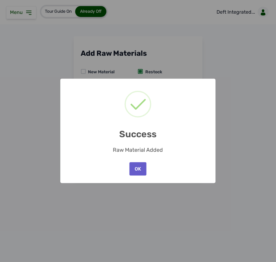
click at [140, 168] on button "OK" at bounding box center [137, 168] width 17 height 13
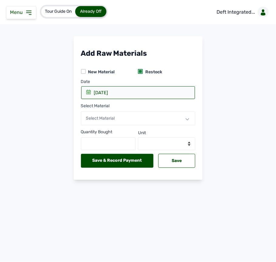
click at [108, 119] on span "Select Material" at bounding box center [100, 118] width 29 height 5
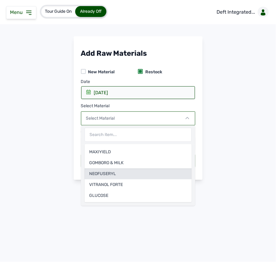
click at [134, 176] on div "NEOFUSERYL" at bounding box center [137, 173] width 107 height 11
select select
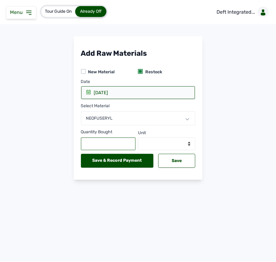
click at [114, 144] on input "text" at bounding box center [108, 143] width 55 height 13
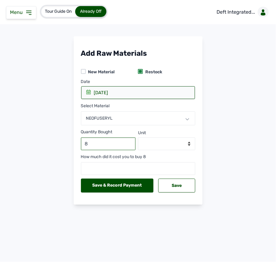
type input "8"
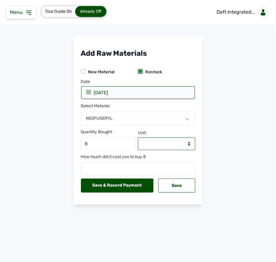
click at [166, 144] on select "--Select unit-- Sachet(s)" at bounding box center [166, 143] width 57 height 13
select select "Sachet(s)"
click at [138, 138] on select "--Select unit-- Sachet(s)" at bounding box center [166, 143] width 57 height 13
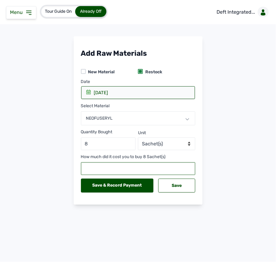
click at [125, 171] on input "number" at bounding box center [138, 168] width 114 height 13
type input "16000"
click at [167, 186] on div "Save" at bounding box center [176, 186] width 37 height 14
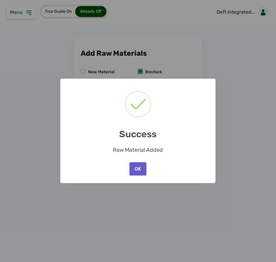
click at [137, 165] on button "OK" at bounding box center [137, 168] width 17 height 13
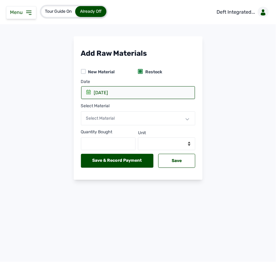
click at [118, 119] on div "Select Material" at bounding box center [138, 118] width 114 height 14
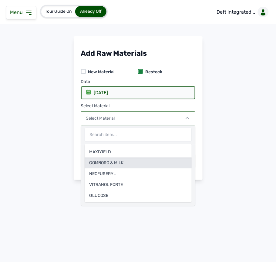
click at [118, 161] on div "GOMBORO & MILK" at bounding box center [137, 162] width 107 height 11
select select
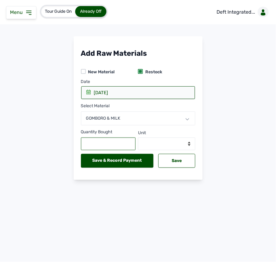
click at [111, 142] on input "text" at bounding box center [108, 143] width 55 height 13
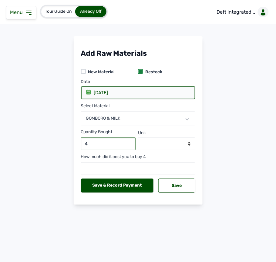
type input "4"
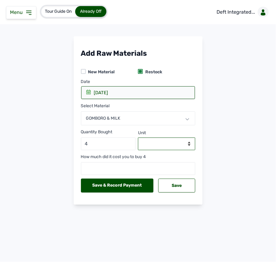
click at [178, 142] on select "--Select unit-- Packet(s)" at bounding box center [166, 143] width 57 height 13
select select "Packet(s)"
click at [138, 138] on select "--Select unit-- Packet(s)" at bounding box center [166, 143] width 57 height 13
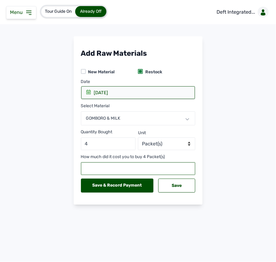
click at [145, 170] on input "number" at bounding box center [138, 168] width 114 height 13
type input "64000"
click at [170, 184] on div "Save" at bounding box center [176, 186] width 37 height 14
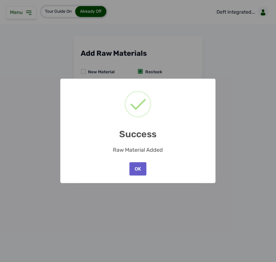
click at [135, 168] on button "OK" at bounding box center [137, 168] width 17 height 13
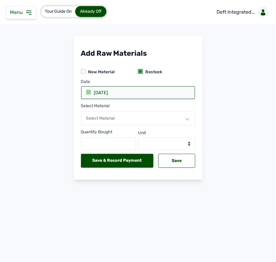
click at [123, 117] on div "Select Material" at bounding box center [138, 118] width 114 height 14
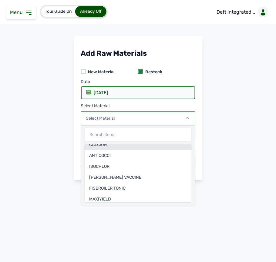
scroll to position [36, 0]
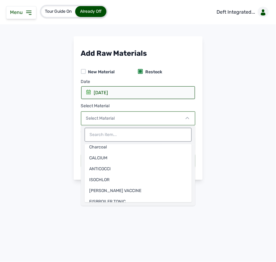
click at [136, 140] on input "text" at bounding box center [137, 135] width 107 height 14
type input "K"
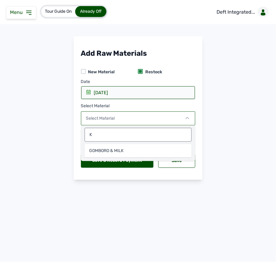
scroll to position [0, 0]
type input "TON"
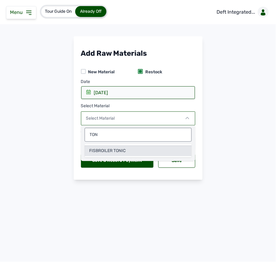
click at [142, 152] on div "FISBROILER TONIC" at bounding box center [137, 150] width 107 height 11
select select
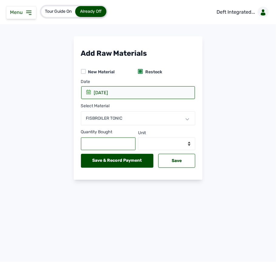
click at [108, 141] on input "text" at bounding box center [108, 143] width 55 height 13
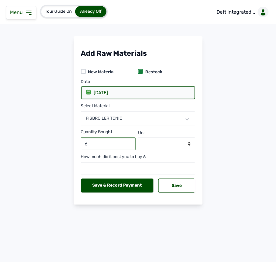
type input "6"
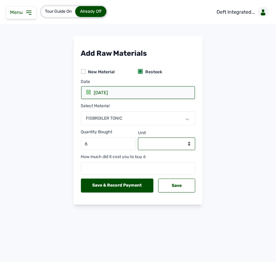
click at [149, 142] on select "--Select unit-- Ltr(s) mls" at bounding box center [166, 143] width 57 height 13
select select "Ltr(s)"
click at [138, 138] on select "--Select unit-- Ltr(s) mls" at bounding box center [166, 143] width 57 height 13
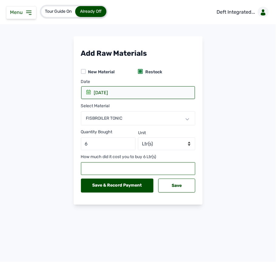
click at [138, 169] on input "number" at bounding box center [138, 168] width 114 height 13
type input "54000"
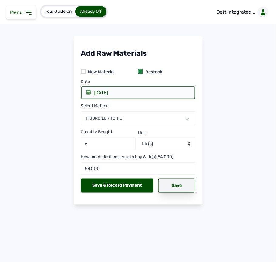
click at [183, 187] on div "Save" at bounding box center [176, 186] width 37 height 14
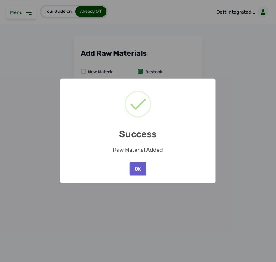
click at [133, 167] on button "OK" at bounding box center [137, 168] width 17 height 13
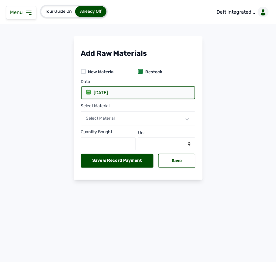
click at [124, 117] on div "Select Material" at bounding box center [138, 118] width 114 height 14
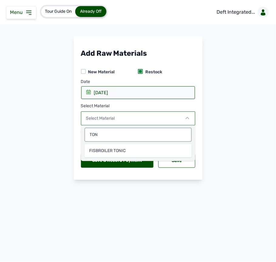
click at [121, 137] on input "TON" at bounding box center [137, 135] width 107 height 14
type input "T"
type input "LAS"
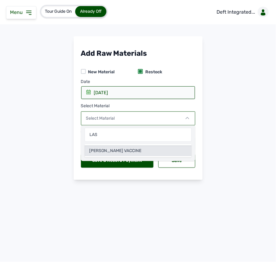
click at [118, 150] on div "LASOTA VACCINE" at bounding box center [137, 150] width 107 height 11
select select
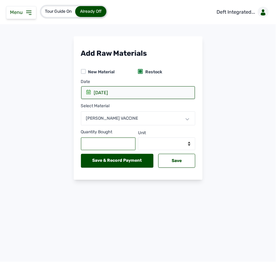
click at [114, 142] on input "text" at bounding box center [108, 143] width 55 height 13
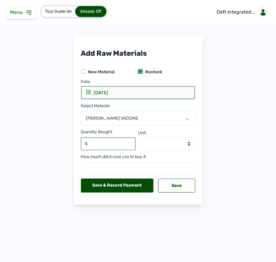
type input "4"
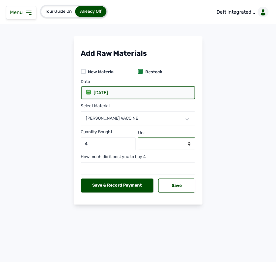
click at [149, 146] on select "--Select unit-- Packet(s)" at bounding box center [166, 143] width 57 height 13
select select "Packet(s)"
click at [138, 138] on select "--Select unit-- Packet(s)" at bounding box center [166, 143] width 57 height 13
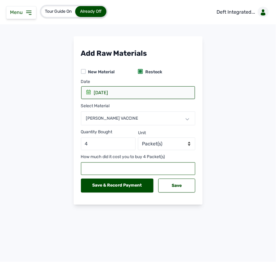
click at [176, 170] on input "number" at bounding box center [138, 168] width 114 height 13
type input "48000"
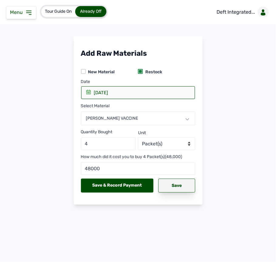
click at [170, 183] on div "Save" at bounding box center [176, 186] width 37 height 14
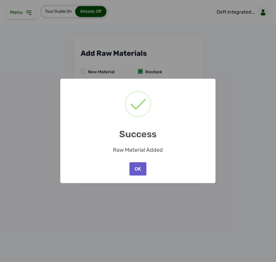
click at [134, 172] on button "OK" at bounding box center [137, 168] width 17 height 13
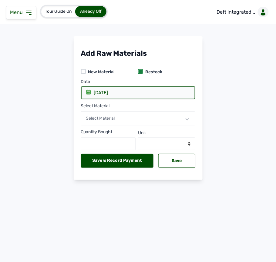
click at [129, 119] on div "Select Material" at bounding box center [138, 118] width 114 height 14
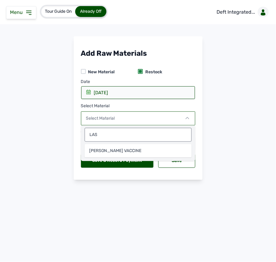
click at [126, 133] on input "LAS" at bounding box center [137, 135] width 107 height 14
type input "L"
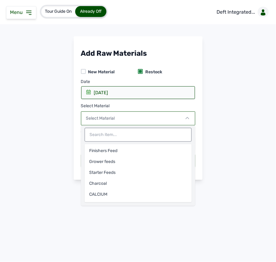
type input "I"
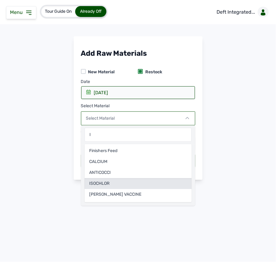
click at [117, 182] on div "ISOCHLOR" at bounding box center [137, 183] width 107 height 11
select select
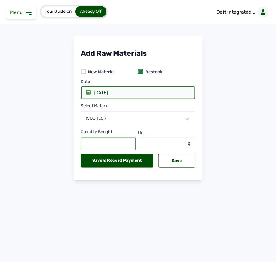
click at [105, 144] on input "text" at bounding box center [108, 143] width 55 height 13
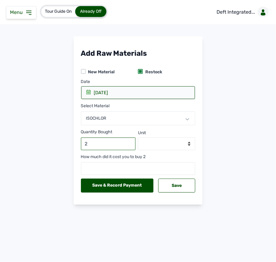
type input "2"
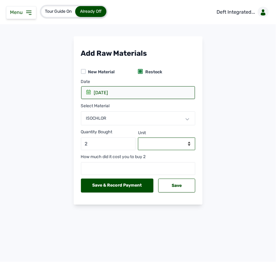
click at [181, 143] on select "--Select unit-- Ltr(s) mls" at bounding box center [166, 143] width 57 height 13
select select "Ltr(s)"
click at [138, 138] on select "--Select unit-- Ltr(s) mls" at bounding box center [166, 143] width 57 height 13
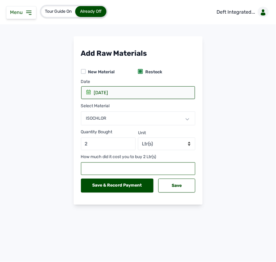
click at [117, 171] on input "number" at bounding box center [138, 168] width 114 height 13
type input "54000"
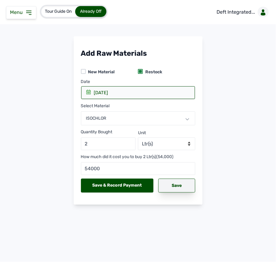
click at [172, 188] on div "Save" at bounding box center [176, 186] width 37 height 14
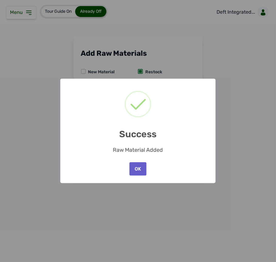
click at [135, 169] on button "OK" at bounding box center [137, 168] width 17 height 13
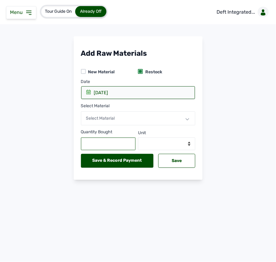
click at [119, 141] on input "text" at bounding box center [108, 143] width 55 height 13
click at [131, 119] on div "Select Material" at bounding box center [138, 118] width 114 height 14
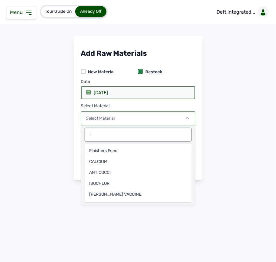
click at [124, 134] on input "I" at bounding box center [137, 135] width 107 height 14
type input "AN"
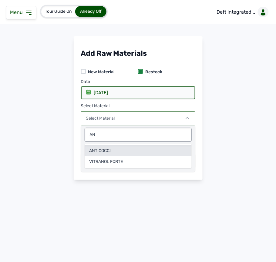
click at [120, 153] on div "ANTICOCCI" at bounding box center [137, 150] width 107 height 11
select select
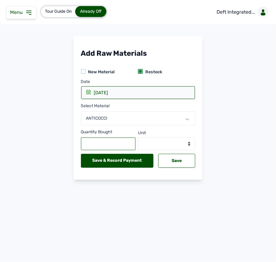
click at [117, 140] on input "text" at bounding box center [108, 143] width 55 height 13
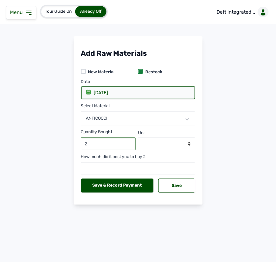
type input "2"
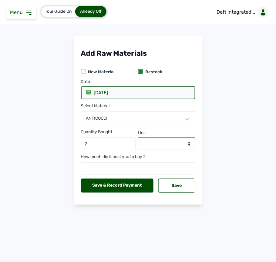
click at [175, 142] on select "--Select unit-- Ltr(s) mls" at bounding box center [166, 143] width 57 height 13
select select "Ltr(s)"
click at [138, 138] on select "--Select unit-- Ltr(s) mls" at bounding box center [166, 143] width 57 height 13
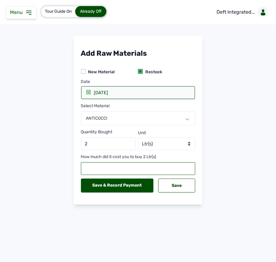
click at [108, 168] on input "number" at bounding box center [138, 168] width 114 height 13
type input "12400"
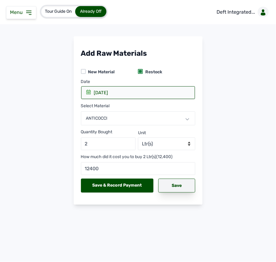
click at [168, 190] on div "Save" at bounding box center [176, 186] width 37 height 14
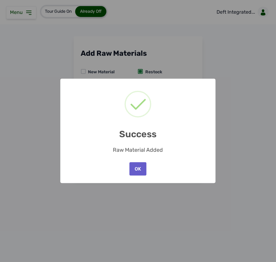
click at [139, 168] on button "OK" at bounding box center [137, 168] width 17 height 13
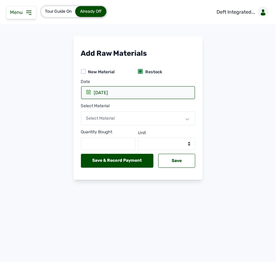
click at [106, 117] on span "Select Material" at bounding box center [100, 118] width 29 height 5
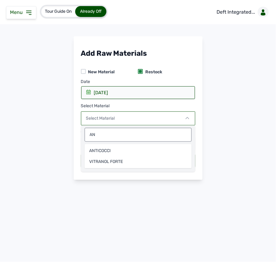
click at [98, 138] on input "AN" at bounding box center [137, 135] width 107 height 14
type input "A"
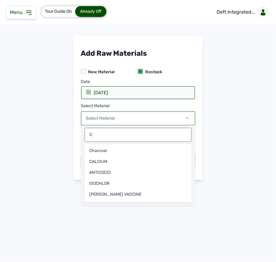
type input "CA"
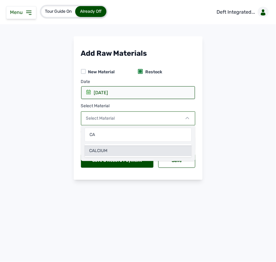
click at [121, 151] on div "CALCIUM" at bounding box center [137, 150] width 107 height 11
select select
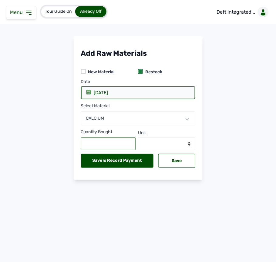
click at [119, 143] on input "text" at bounding box center [108, 143] width 55 height 13
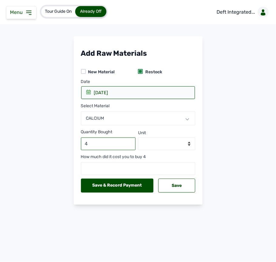
type input "4"
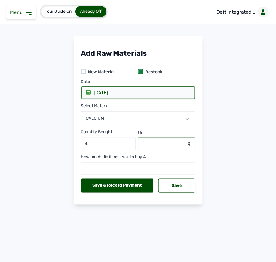
click at [148, 145] on select "--Select unit-- Packet(s)" at bounding box center [166, 143] width 57 height 13
select select "Packet(s)"
click at [138, 138] on select "--Select unit-- Packet(s)" at bounding box center [166, 143] width 57 height 13
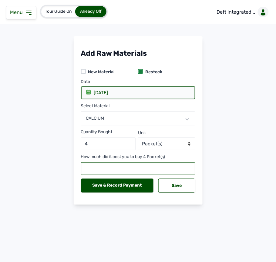
click at [124, 168] on input "number" at bounding box center [138, 168] width 114 height 13
type input "34000"
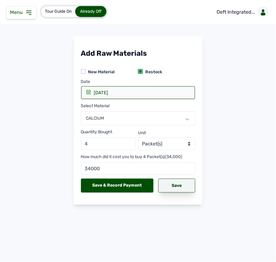
click at [177, 188] on div "Save" at bounding box center [176, 186] width 37 height 14
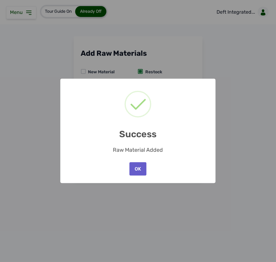
click at [137, 170] on button "OK" at bounding box center [137, 168] width 17 height 13
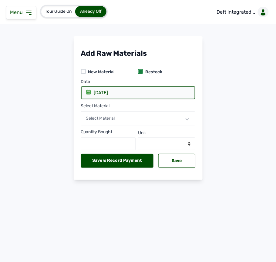
click at [84, 71] on div at bounding box center [83, 71] width 5 height 5
select select
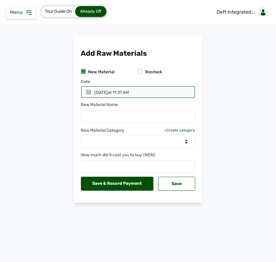
click at [88, 91] on icon at bounding box center [88, 92] width 4 height 5
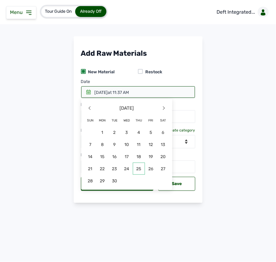
click at [136, 168] on span "25" at bounding box center [139, 169] width 12 height 12
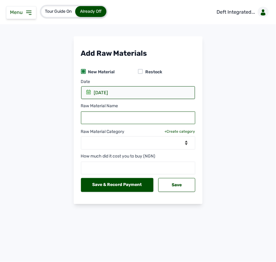
click at [99, 117] on input "text" at bounding box center [138, 117] width 114 height 13
type input "KACHIOVITE"
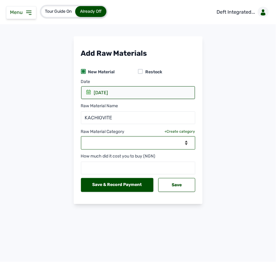
click at [102, 140] on select "--Select Category-- Biomass Fuel feeds medications vaccines" at bounding box center [138, 142] width 114 height 13
select select "medications"
click at [81, 137] on select "--Select Category-- Biomass Fuel feeds medications vaccines" at bounding box center [138, 142] width 114 height 13
select select
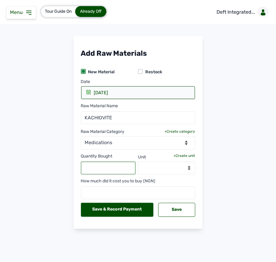
click at [101, 165] on input "text" at bounding box center [108, 168] width 55 height 13
type input "8"
click at [170, 168] on select "--Select unit--" at bounding box center [166, 168] width 57 height 13
click at [180, 155] on div "+Create unit" at bounding box center [183, 155] width 21 height 5
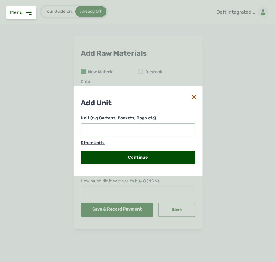
click at [154, 128] on input "text" at bounding box center [138, 130] width 114 height 13
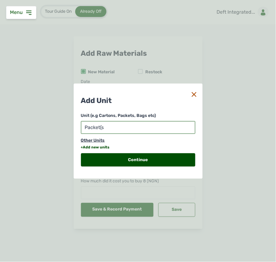
type input "Packet(s)"
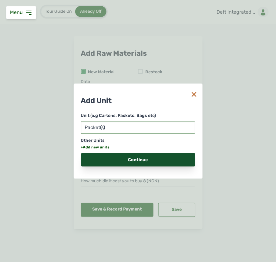
click at [146, 162] on div "Continue" at bounding box center [138, 159] width 114 height 13
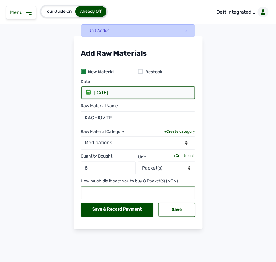
click at [132, 192] on input "text" at bounding box center [138, 193] width 114 height 13
type input "76000"
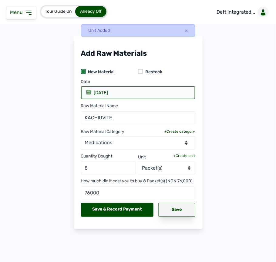
click at [167, 210] on div "Save" at bounding box center [176, 210] width 37 height 14
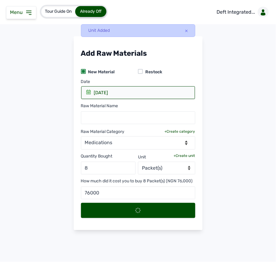
select select
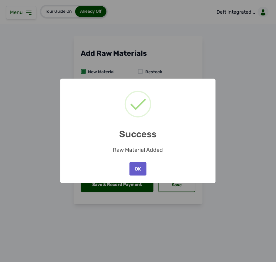
click at [140, 171] on button "OK" at bounding box center [137, 168] width 17 height 13
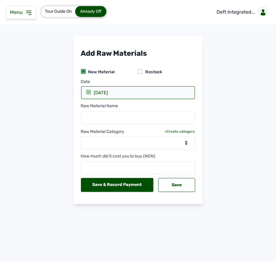
click at [24, 12] on span "Menu" at bounding box center [17, 12] width 15 height 6
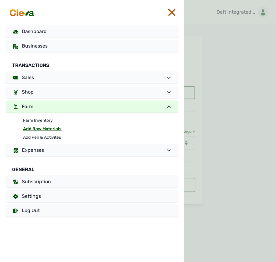
click at [246, 64] on div at bounding box center [230, 131] width 92 height 262
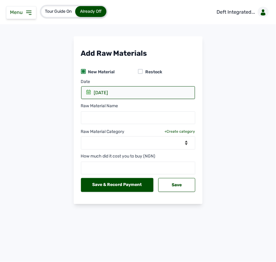
click at [26, 12] on icon at bounding box center [28, 12] width 7 height 7
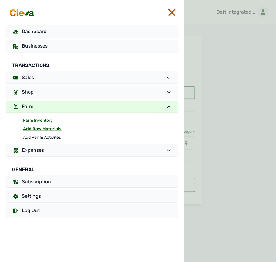
click at [38, 119] on link "Farm Inventory" at bounding box center [100, 120] width 155 height 8
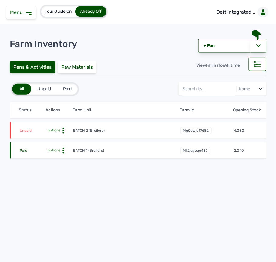
click at [41, 90] on div "Unpaid" at bounding box center [44, 89] width 26 height 11
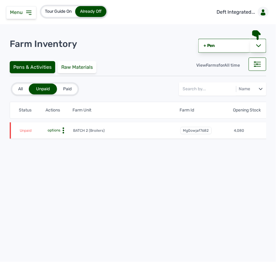
click at [63, 130] on circle at bounding box center [64, 131] width 2 height 2
click at [52, 147] on div "Pay Debt" at bounding box center [50, 147] width 43 height 7
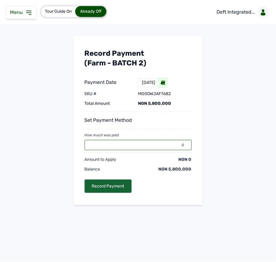
click at [123, 147] on input "0" at bounding box center [137, 145] width 107 height 10
type input "5800000"
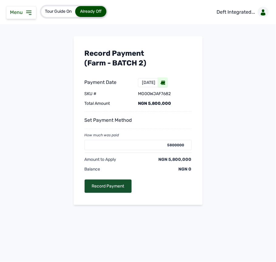
click at [119, 186] on div "Record Payment" at bounding box center [107, 186] width 47 height 13
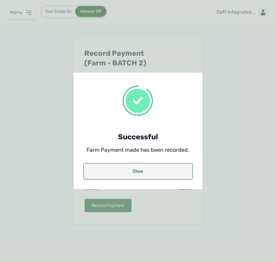
click at [124, 167] on div "Close" at bounding box center [137, 171] width 109 height 16
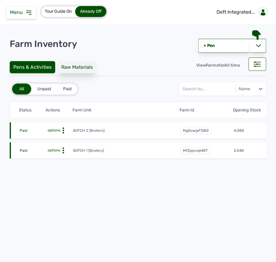
click at [72, 64] on div "Raw Materials" at bounding box center [77, 67] width 39 height 12
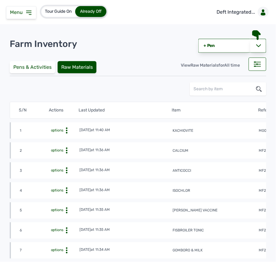
click at [67, 129] on icon at bounding box center [67, 130] width 6 height 6
click at [63, 139] on div "View" at bounding box center [56, 139] width 43 height 7
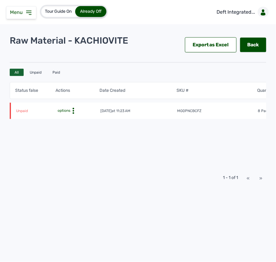
click at [71, 108] on icon at bounding box center [73, 111] width 6 height 6
click at [68, 126] on div "Make Payment" at bounding box center [74, 127] width 43 height 7
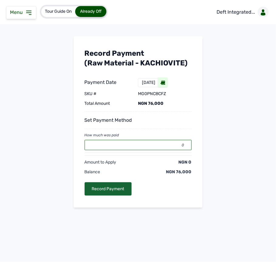
click at [130, 146] on input "0" at bounding box center [137, 145] width 107 height 10
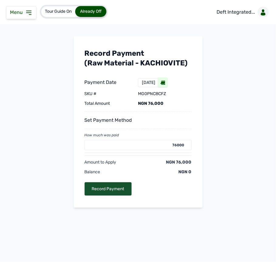
click at [121, 187] on div "Record Payment" at bounding box center [107, 188] width 47 height 13
type input "0"
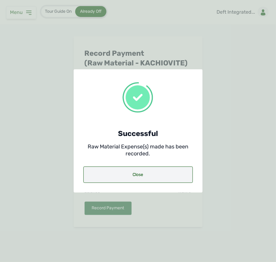
click at [119, 181] on div "Close" at bounding box center [137, 175] width 109 height 16
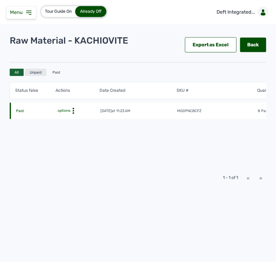
click at [37, 71] on div "Unpaid" at bounding box center [35, 72] width 21 height 7
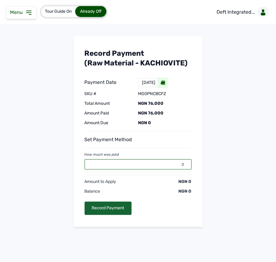
click at [125, 163] on input "0" at bounding box center [137, 164] width 107 height 10
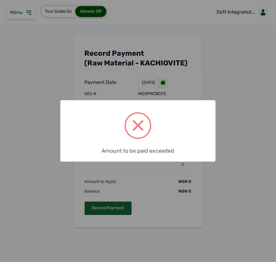
click at [146, 171] on div "× Amount to be paid exceeded OK No Cancel" at bounding box center [138, 131] width 276 height 262
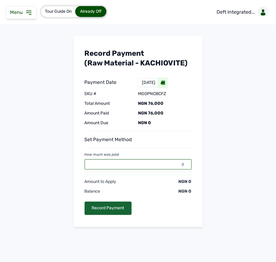
click at [147, 165] on input "0" at bounding box center [137, 164] width 107 height 10
type input "0"
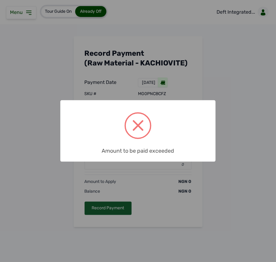
click at [234, 91] on div "× Amount to be paid exceeded OK No Cancel" at bounding box center [138, 131] width 276 height 262
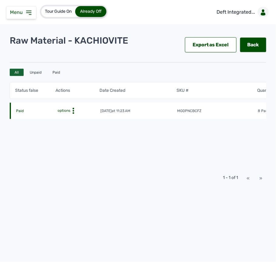
click at [72, 108] on icon at bounding box center [73, 111] width 6 height 6
click at [251, 45] on link "Back" at bounding box center [253, 45] width 26 height 15
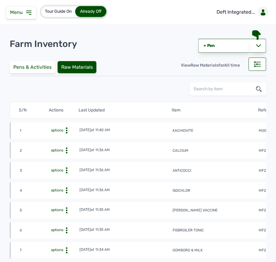
click at [66, 150] on icon at bounding box center [67, 150] width 6 height 6
click at [55, 159] on div "View" at bounding box center [56, 159] width 43 height 7
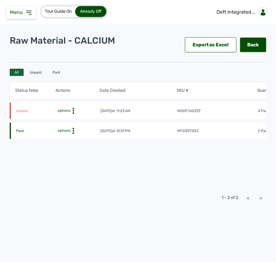
click at [71, 110] on icon at bounding box center [73, 111] width 6 height 6
click at [65, 128] on div "Make Payment" at bounding box center [74, 127] width 43 height 7
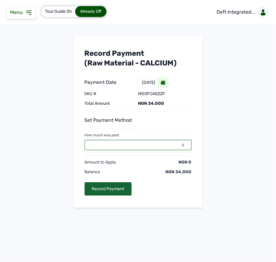
click at [97, 147] on input "0" at bounding box center [137, 145] width 107 height 10
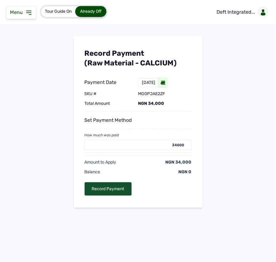
click at [108, 185] on div "Record Payment" at bounding box center [107, 188] width 47 height 13
type input "0"
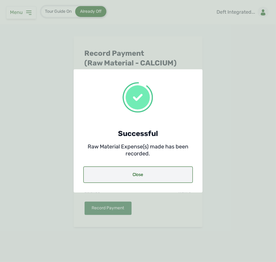
click at [91, 174] on div "Close" at bounding box center [137, 175] width 109 height 16
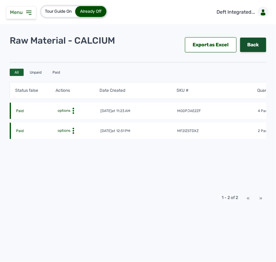
click at [253, 44] on link "Back" at bounding box center [253, 45] width 26 height 15
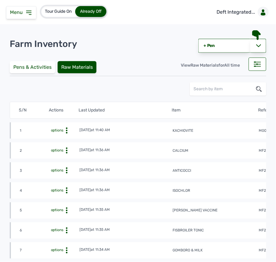
click at [67, 169] on circle at bounding box center [67, 168] width 2 height 2
click at [61, 177] on div "View" at bounding box center [56, 179] width 43 height 7
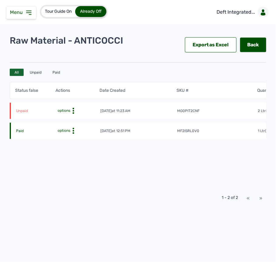
click at [73, 109] on circle at bounding box center [73, 109] width 2 height 2
click at [69, 124] on div "Make Payment" at bounding box center [74, 127] width 43 height 7
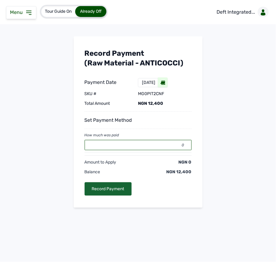
click at [132, 143] on input "0" at bounding box center [137, 145] width 107 height 10
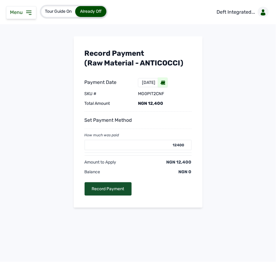
click at [118, 193] on div "Record Payment" at bounding box center [107, 188] width 47 height 13
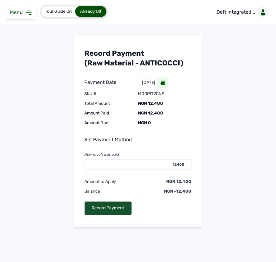
type input "0"
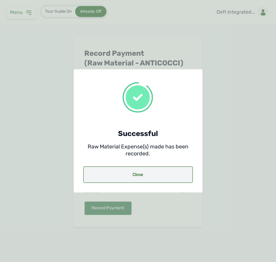
click at [130, 176] on div "Close" at bounding box center [137, 175] width 109 height 16
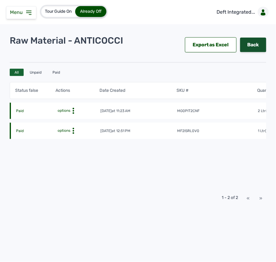
click at [246, 45] on link "Back" at bounding box center [253, 45] width 26 height 15
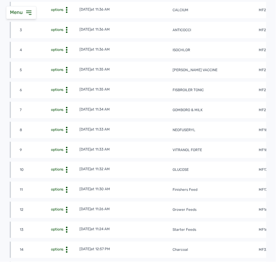
scroll to position [141, 0]
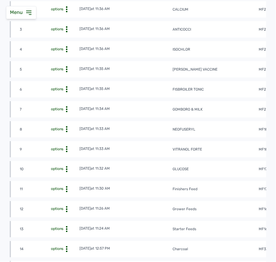
click at [66, 52] on icon at bounding box center [67, 49] width 6 height 6
click at [64, 58] on div "View" at bounding box center [56, 58] width 43 height 7
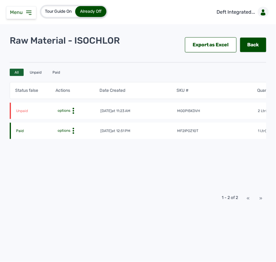
click at [71, 109] on icon at bounding box center [73, 111] width 6 height 6
click at [69, 124] on div "Make Payment" at bounding box center [74, 127] width 43 height 7
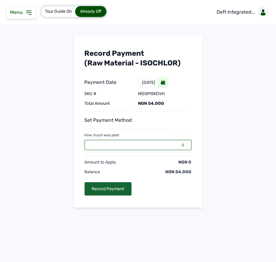
click at [109, 145] on input "0" at bounding box center [137, 145] width 107 height 10
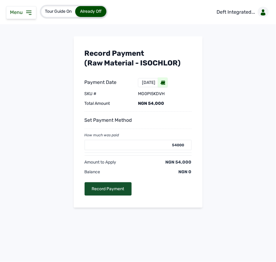
click at [109, 190] on div "Record Payment" at bounding box center [107, 188] width 47 height 13
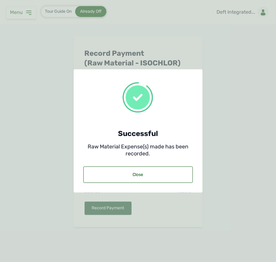
type input "0"
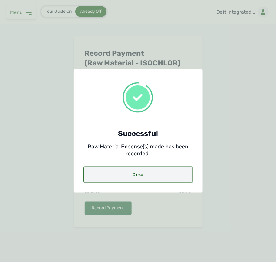
click at [125, 170] on div "Close" at bounding box center [137, 175] width 109 height 16
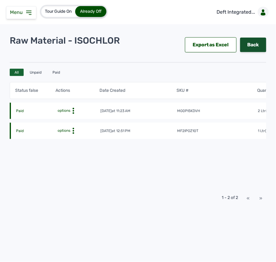
click at [240, 43] on link "Back" at bounding box center [253, 45] width 26 height 15
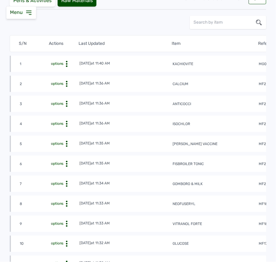
scroll to position [74, 0]
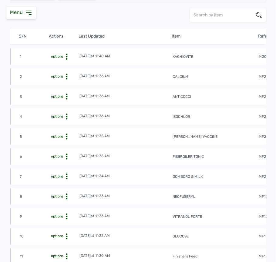
click at [66, 136] on icon at bounding box center [67, 137] width 6 height 6
click at [67, 145] on div "View" at bounding box center [56, 145] width 43 height 7
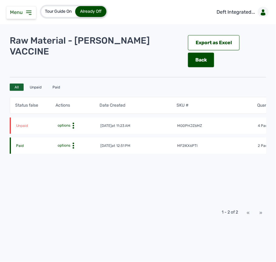
click at [74, 123] on icon at bounding box center [73, 126] width 6 height 6
click at [68, 139] on div "Make Payment" at bounding box center [74, 142] width 43 height 7
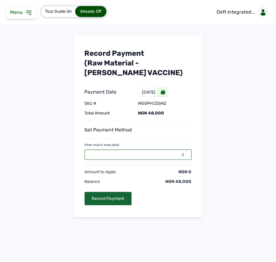
click at [134, 153] on input "0" at bounding box center [137, 155] width 107 height 10
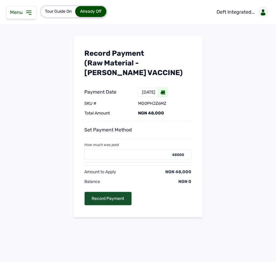
click at [112, 200] on div "Record Payment" at bounding box center [107, 198] width 47 height 13
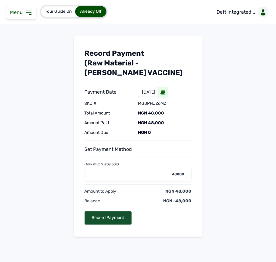
type input "0"
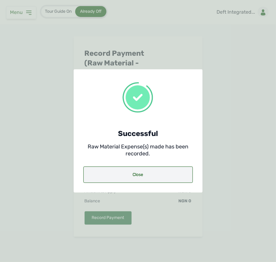
click at [113, 171] on div "Close" at bounding box center [137, 175] width 109 height 16
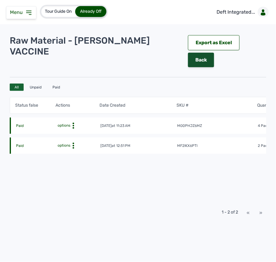
click at [214, 53] on link "Back" at bounding box center [201, 60] width 26 height 15
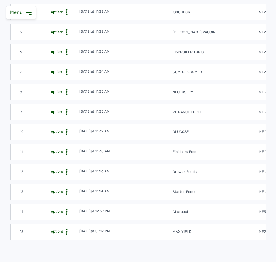
scroll to position [175, 0]
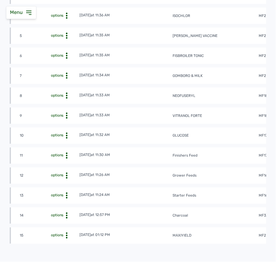
click at [65, 54] on icon at bounding box center [67, 56] width 6 height 6
click at [65, 65] on div "View" at bounding box center [56, 64] width 43 height 7
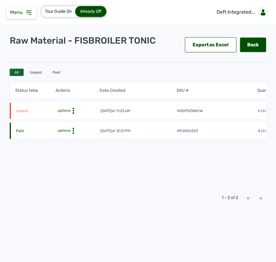
click at [73, 111] on circle at bounding box center [73, 111] width 2 height 2
click at [72, 127] on div "Make Payment" at bounding box center [74, 127] width 43 height 7
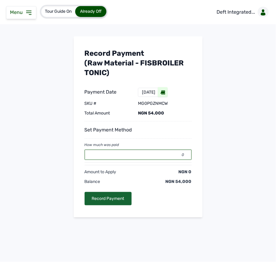
click at [131, 155] on input "0" at bounding box center [137, 155] width 107 height 10
click at [107, 200] on div "Record Payment" at bounding box center [107, 198] width 47 height 13
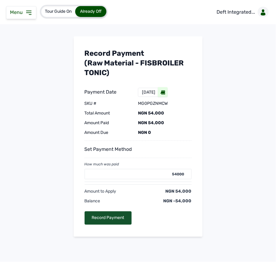
type input "0"
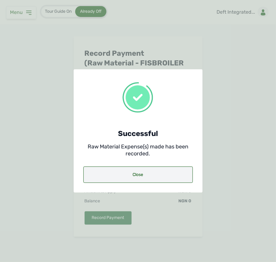
click at [126, 177] on div "Close" at bounding box center [137, 175] width 109 height 16
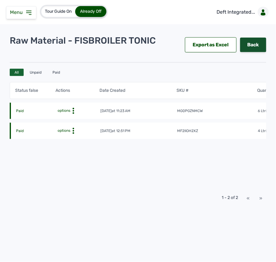
click at [251, 45] on link "Back" at bounding box center [253, 45] width 26 height 15
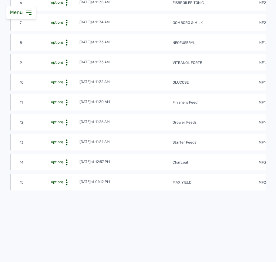
scroll to position [222, 0]
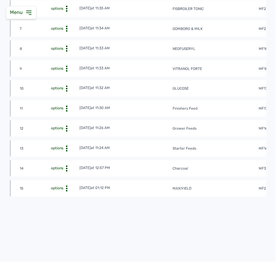
click at [66, 26] on circle at bounding box center [67, 26] width 2 height 2
click at [67, 38] on div "View" at bounding box center [56, 37] width 43 height 7
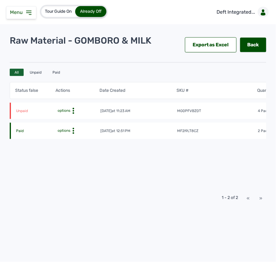
click at [74, 109] on icon at bounding box center [73, 111] width 6 height 6
click at [68, 125] on div "Make Payment" at bounding box center [74, 127] width 43 height 7
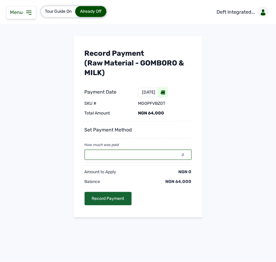
click at [148, 153] on input "0" at bounding box center [137, 155] width 107 height 10
click at [106, 200] on div "Record Payment" at bounding box center [107, 198] width 47 height 13
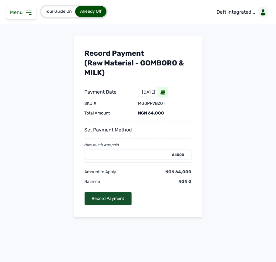
type input "0"
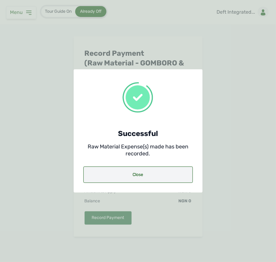
click at [131, 172] on div "Close" at bounding box center [137, 175] width 109 height 16
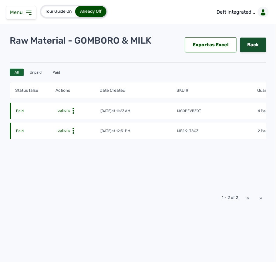
click at [251, 39] on link "Back" at bounding box center [253, 45] width 26 height 15
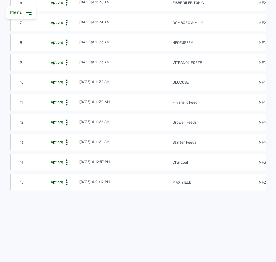
scroll to position [231, 0]
click at [66, 42] on circle at bounding box center [67, 43] width 2 height 2
click at [64, 48] on div "View" at bounding box center [56, 51] width 43 height 7
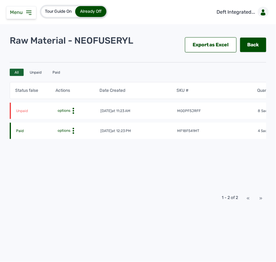
click at [74, 111] on icon at bounding box center [73, 111] width 6 height 6
click at [73, 127] on div "Make Payment" at bounding box center [74, 127] width 43 height 7
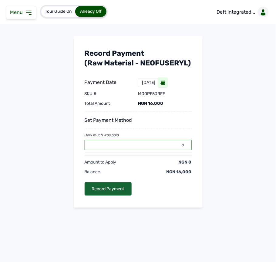
click at [150, 150] on input "0" at bounding box center [137, 145] width 107 height 10
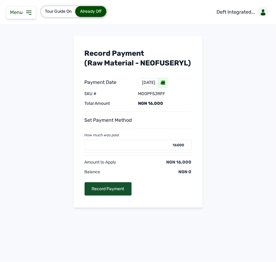
click at [113, 195] on div "Record Payment" at bounding box center [107, 188] width 47 height 13
type input "0"
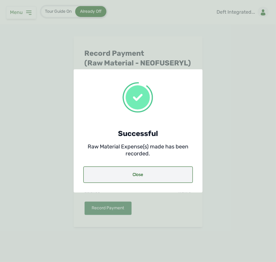
click at [127, 179] on div "Close" at bounding box center [137, 175] width 109 height 16
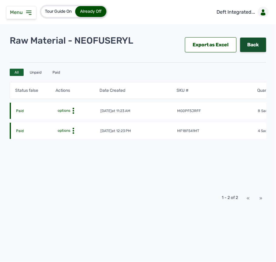
click at [258, 48] on link "Back" at bounding box center [253, 45] width 26 height 15
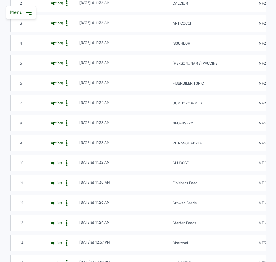
scroll to position [148, 0]
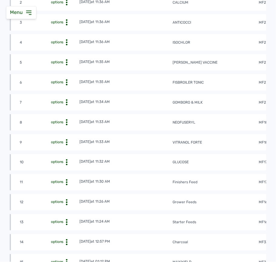
click at [65, 140] on icon at bounding box center [67, 142] width 6 height 6
click at [61, 150] on div "View" at bounding box center [56, 151] width 43 height 7
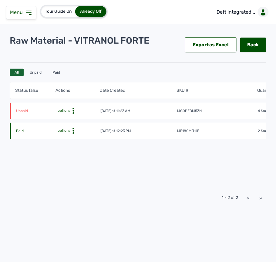
click at [72, 112] on icon at bounding box center [73, 111] width 6 height 6
click at [74, 125] on div "Make Payment" at bounding box center [74, 127] width 43 height 7
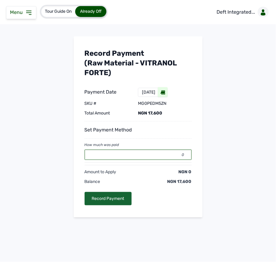
click at [123, 155] on input "0" at bounding box center [137, 155] width 107 height 10
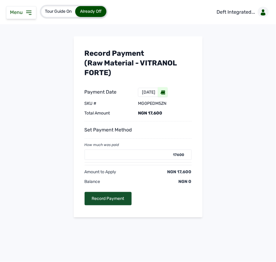
click at [122, 193] on div "Record Payment" at bounding box center [107, 198] width 47 height 13
type input "0"
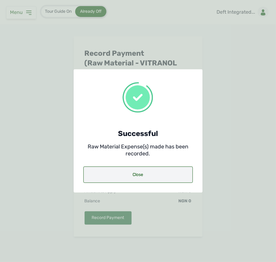
click at [113, 174] on div "Close" at bounding box center [137, 175] width 109 height 16
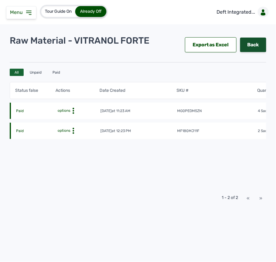
click at [247, 46] on link "Back" at bounding box center [253, 45] width 26 height 15
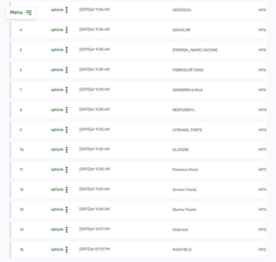
scroll to position [231, 0]
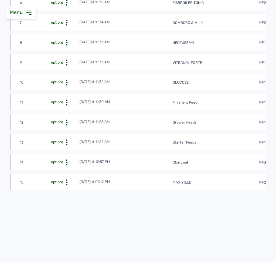
click at [67, 79] on circle at bounding box center [67, 80] width 2 height 2
click at [65, 88] on div "View" at bounding box center [56, 91] width 43 height 7
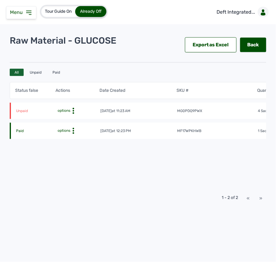
click at [72, 111] on icon at bounding box center [73, 111] width 6 height 6
click at [69, 125] on div "Make Payment" at bounding box center [74, 127] width 43 height 7
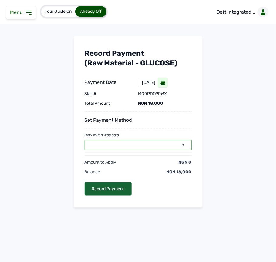
click at [164, 147] on input "0" at bounding box center [137, 145] width 107 height 10
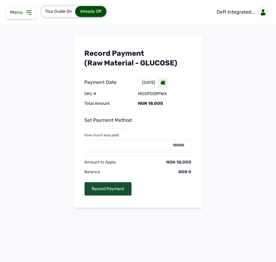
click at [116, 192] on div "Record Payment" at bounding box center [107, 188] width 47 height 13
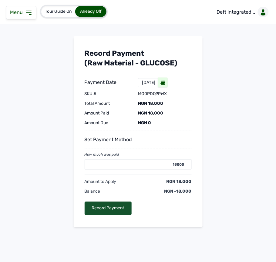
type input "0"
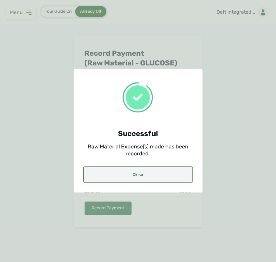
click at [131, 175] on div "Close" at bounding box center [137, 175] width 109 height 16
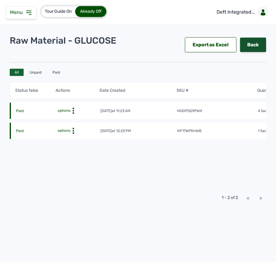
click at [249, 41] on link "Back" at bounding box center [253, 45] width 26 height 15
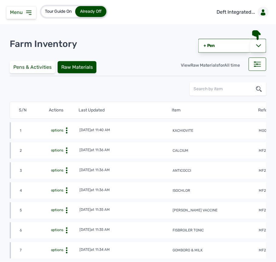
scroll to position [231, 0]
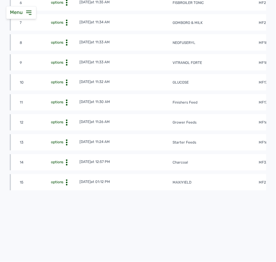
click at [67, 100] on icon at bounding box center [67, 102] width 6 height 6
click at [62, 108] on div "View" at bounding box center [56, 111] width 43 height 7
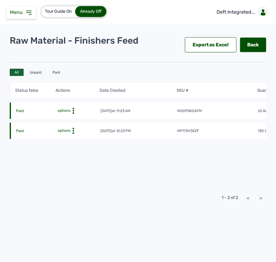
click at [223, 112] on td "mg0pbk0aFm" at bounding box center [217, 111] width 81 height 6
click at [243, 152] on div "Status false Actions Date Created SKU # Quantity Total Amount Paid options 25th…" at bounding box center [138, 132] width 256 height 109
click at [72, 111] on icon at bounding box center [73, 111] width 6 height 6
click at [69, 118] on div "Edit" at bounding box center [74, 120] width 43 height 7
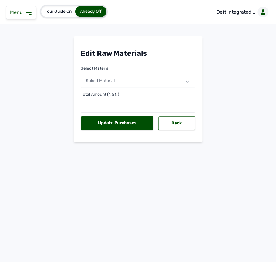
click at [133, 79] on div "Select Material" at bounding box center [138, 81] width 114 height 14
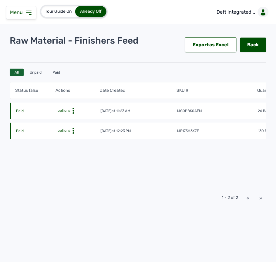
click at [217, 112] on td "mg0pbk0aFm" at bounding box center [217, 111] width 81 height 6
click at [222, 113] on td "mg0pbk0aFm" at bounding box center [217, 111] width 81 height 6
click at [74, 109] on icon at bounding box center [73, 111] width 6 height 6
click at [68, 121] on div "Edit" at bounding box center [74, 120] width 43 height 7
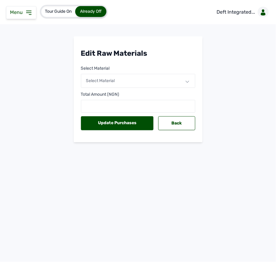
click at [114, 83] on span "Select Material" at bounding box center [100, 80] width 29 height 5
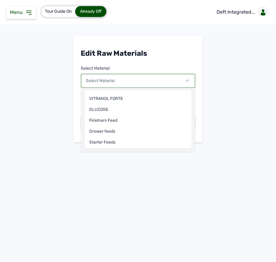
scroll to position [108, 0]
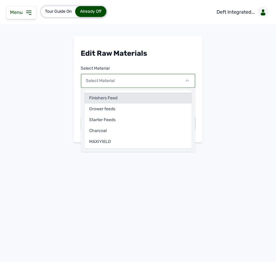
click at [120, 100] on div "Finishers Feed" at bounding box center [137, 98] width 107 height 11
select select
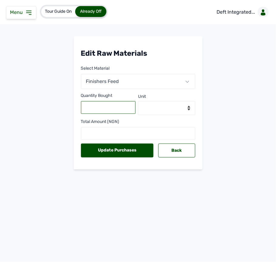
click at [111, 109] on input "text" at bounding box center [108, 107] width 55 height 13
type input "260"
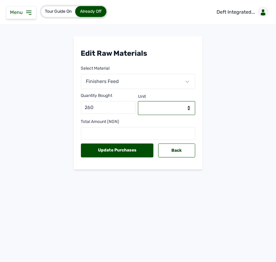
click at [144, 108] on select "--Select unit-- Bag(s) Kg" at bounding box center [166, 108] width 57 height 14
select select "Bag(s)"
click at [138, 101] on select "--Select unit-- Bag(s) Kg" at bounding box center [166, 108] width 57 height 14
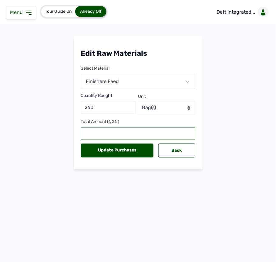
click at [135, 131] on input "text" at bounding box center [138, 133] width 114 height 13
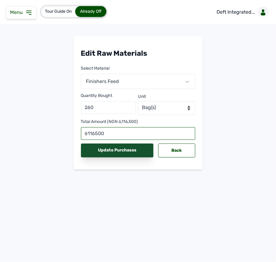
type input "6116500"
click at [124, 150] on div "Update Purchases" at bounding box center [117, 151] width 73 height 14
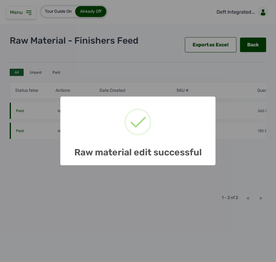
click at [190, 172] on div "× Raw material edit successful OK No Cancel" at bounding box center [138, 131] width 276 height 262
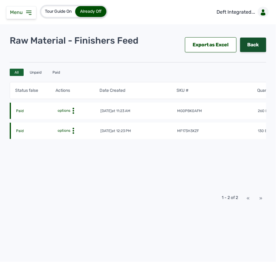
click at [249, 45] on link "Back" at bounding box center [253, 45] width 26 height 15
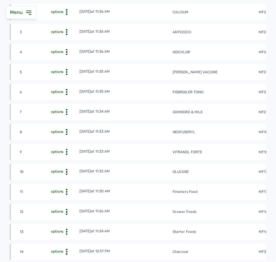
scroll to position [231, 0]
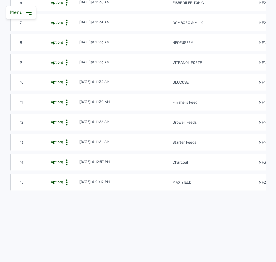
click at [67, 119] on icon at bounding box center [67, 122] width 6 height 6
click at [64, 129] on div "View" at bounding box center [56, 131] width 43 height 7
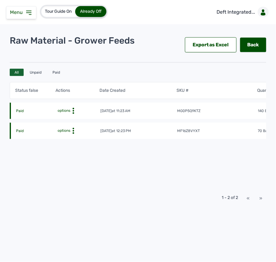
click at [220, 112] on td "mg0p5q9ktz" at bounding box center [217, 111] width 81 height 6
click at [250, 44] on link "Back" at bounding box center [253, 45] width 26 height 15
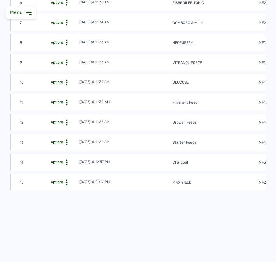
scroll to position [231, 0]
click at [67, 139] on circle at bounding box center [67, 140] width 2 height 2
click at [67, 148] on div "View" at bounding box center [56, 151] width 43 height 7
